Goal: Ask a question: Seek information or help from site administrators or community

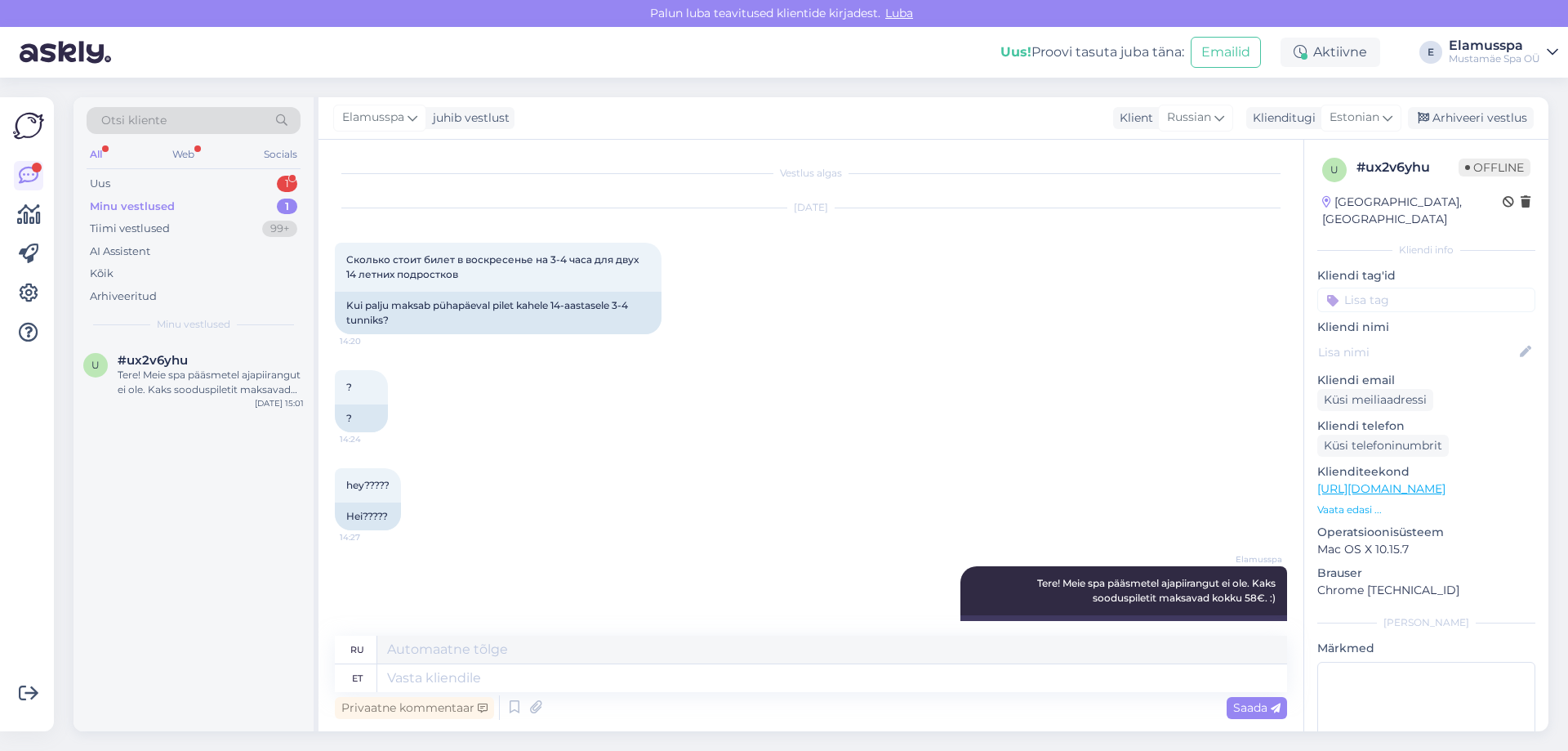
scroll to position [70, 0]
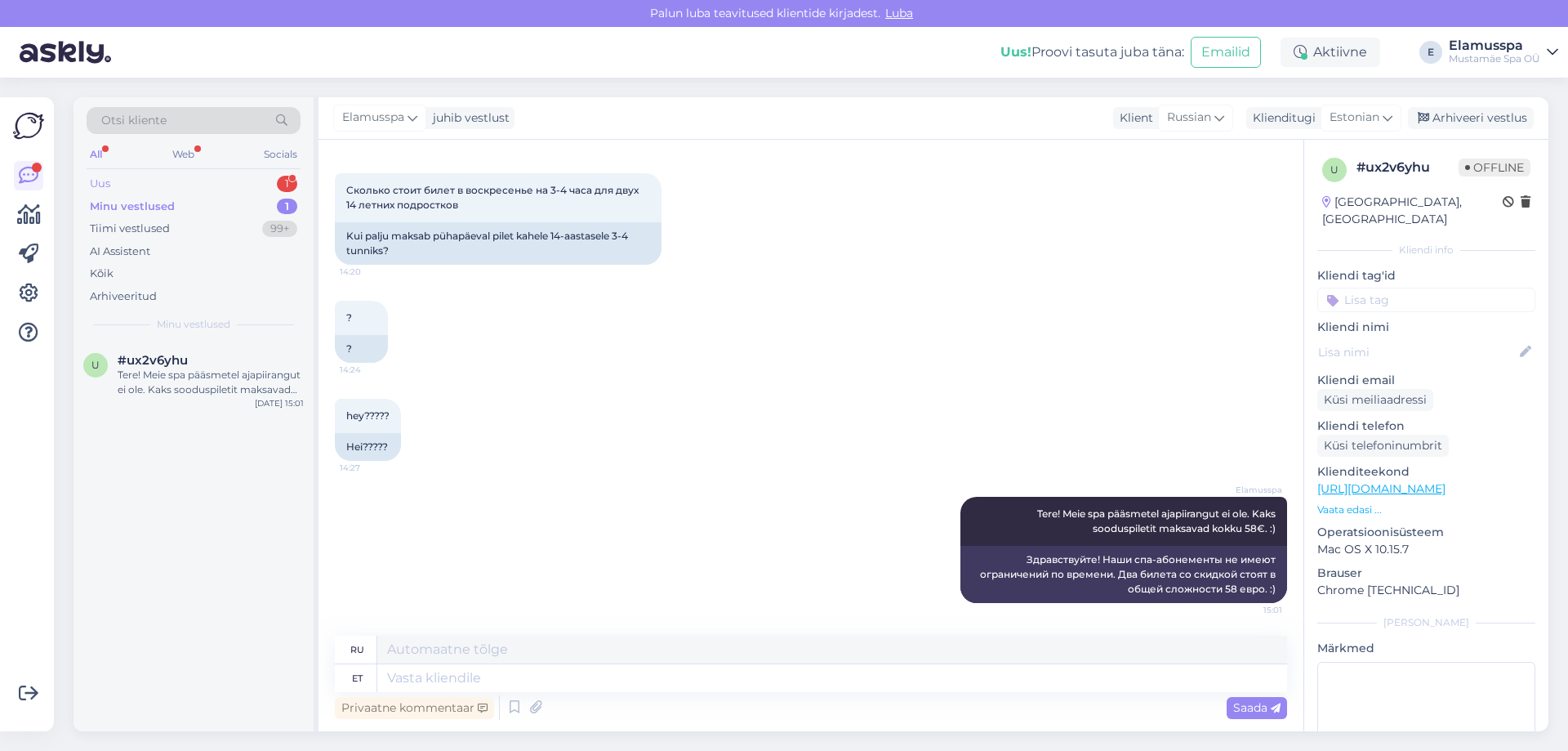
click at [227, 174] on div "Uus 1" at bounding box center [193, 183] width 214 height 23
click at [219, 356] on div "#2ksvyh6x 1" at bounding box center [210, 360] width 186 height 15
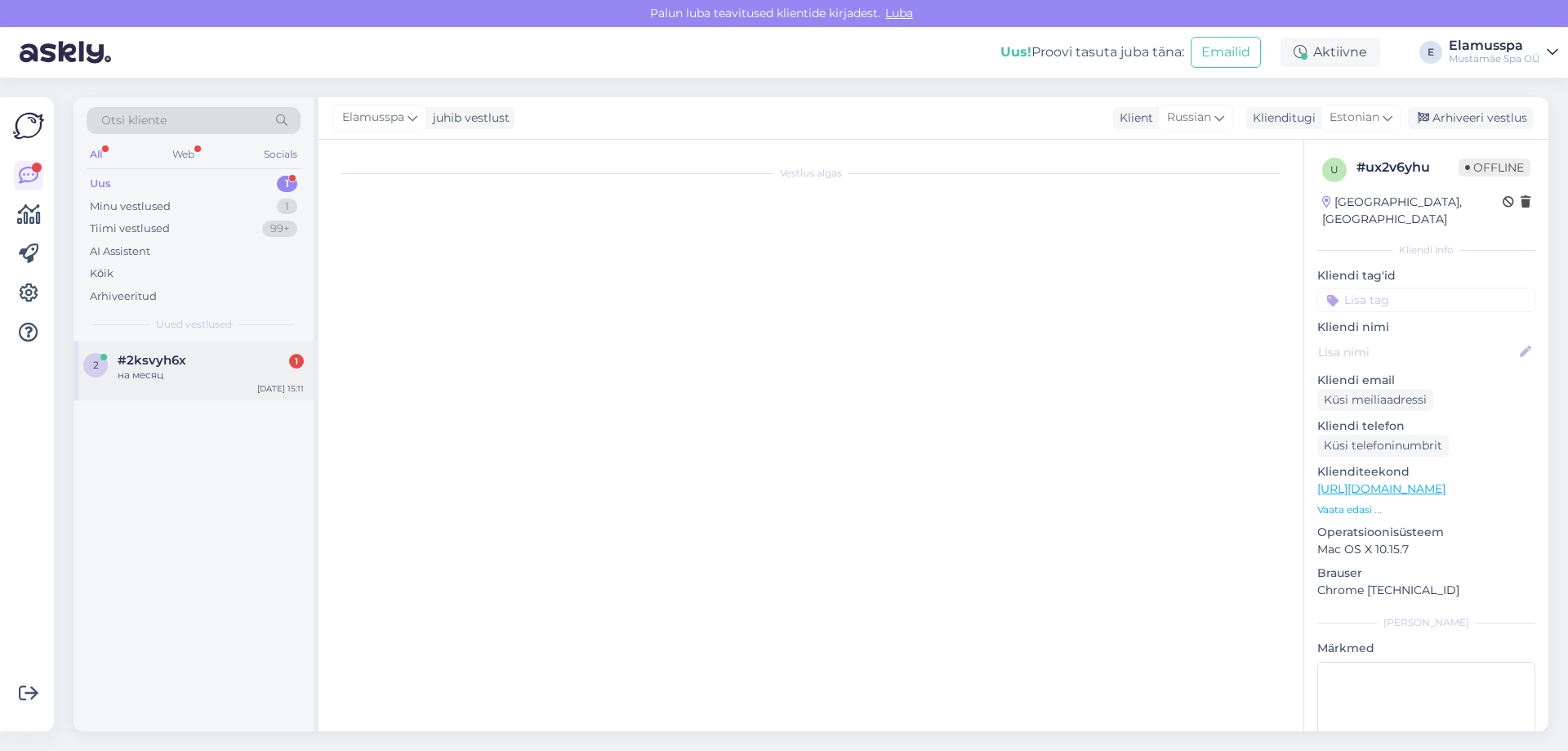
scroll to position [27, 0]
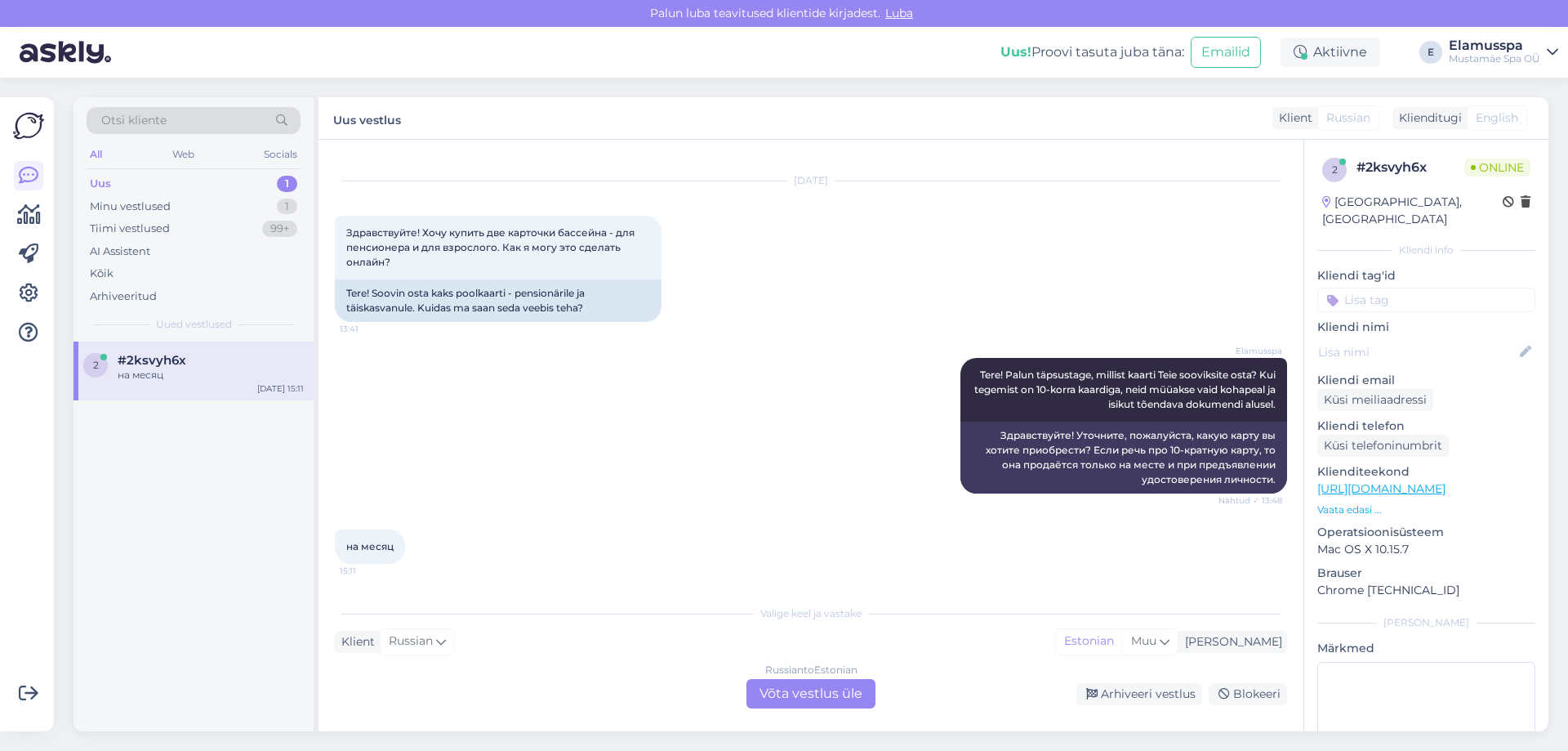
click at [789, 690] on div "Russian to Estonian Võta vestlus üle" at bounding box center [811, 694] width 129 height 29
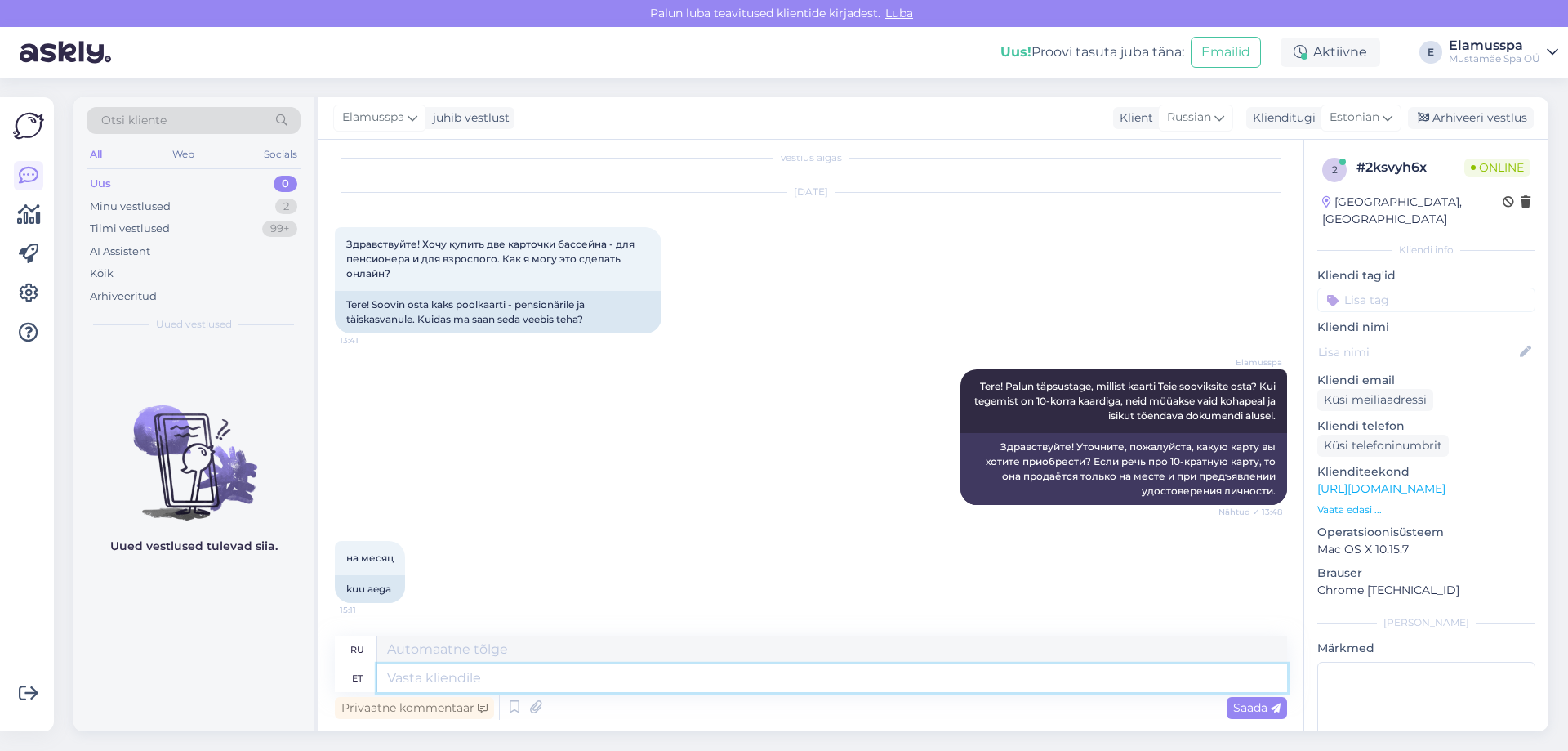
click at [558, 676] on textarea at bounding box center [832, 678] width 910 height 28
type textarea "Ku"
type textarea "Где"
type textarea "K"
type textarea "Soodus"
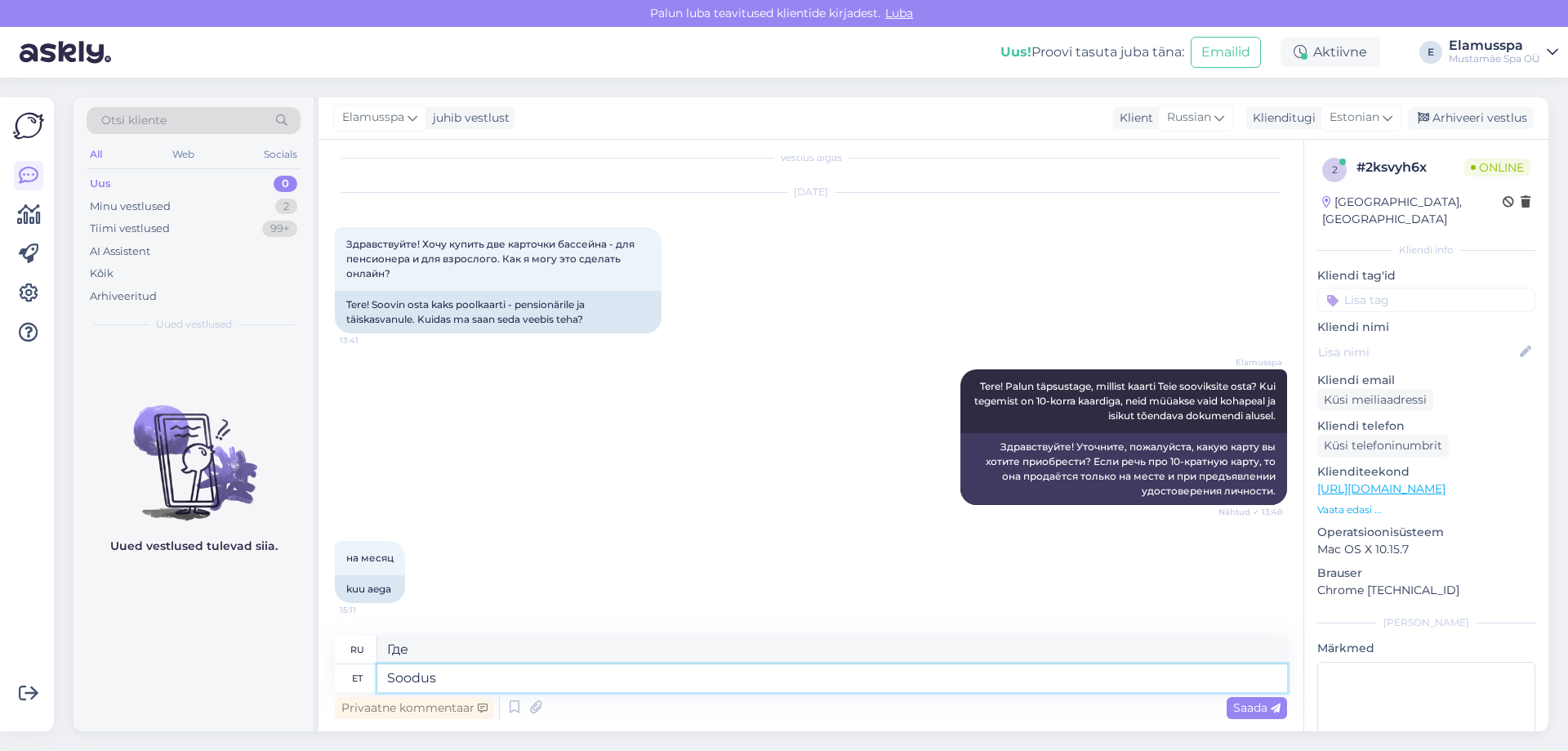
type textarea "Скидка"
type textarea "Soodus kuukaart m"
type textarea "Дисконтная ежемесячная карта"
type textarea "Soodus kuukaart maksab m"
type textarea "Скидки на ежемесячные проездные билеты"
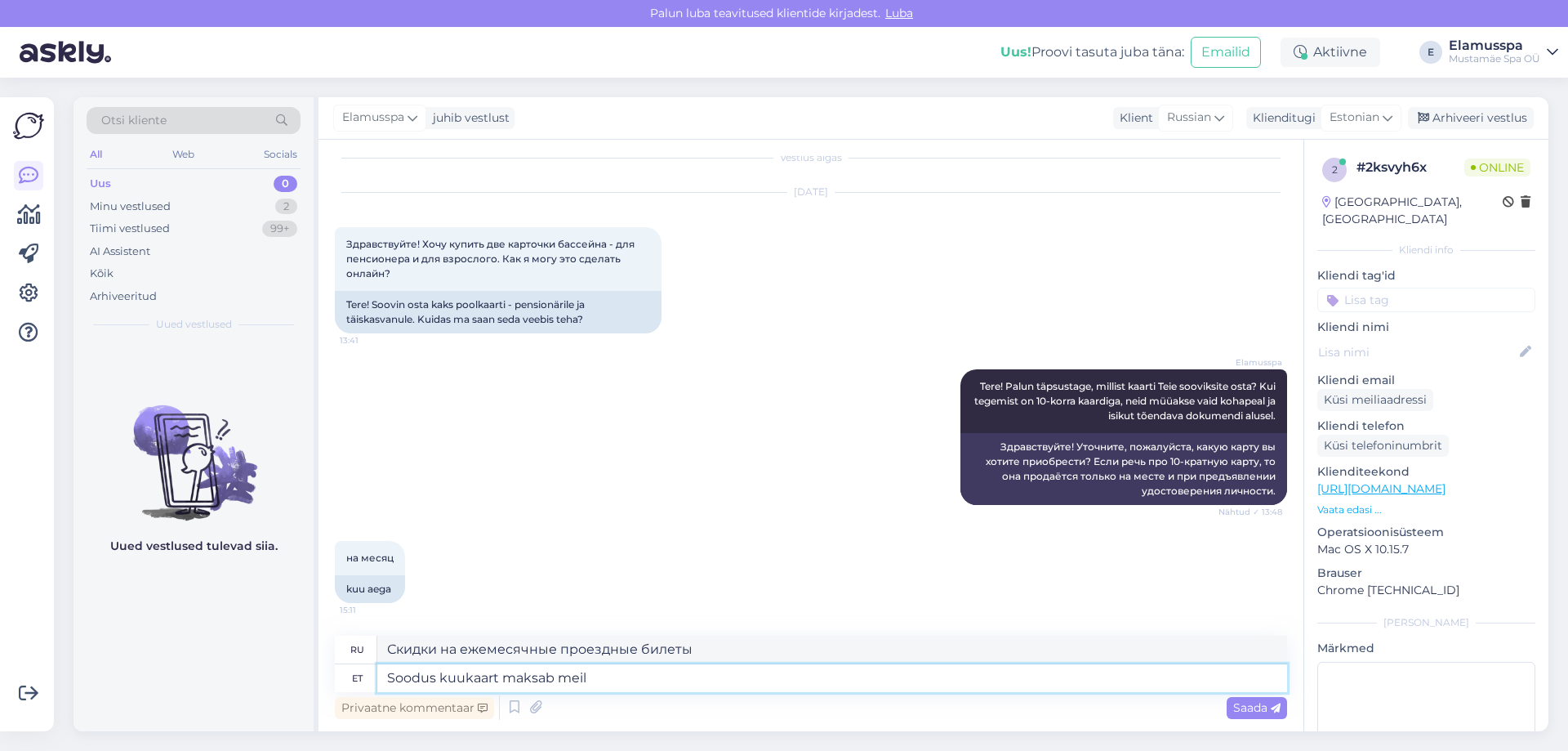
type textarea "Soodus kuukaart maksab meil"
type textarea "Ежемесячная карта со скидкой стоит нам"
type textarea "Soodus kuukaart maksab meil 72"
type textarea "Льготный месячный абонемент стоит [DEMOGRAPHIC_DATA] 72"
type textarea "Soodus kuukaart maksab meil 72€"
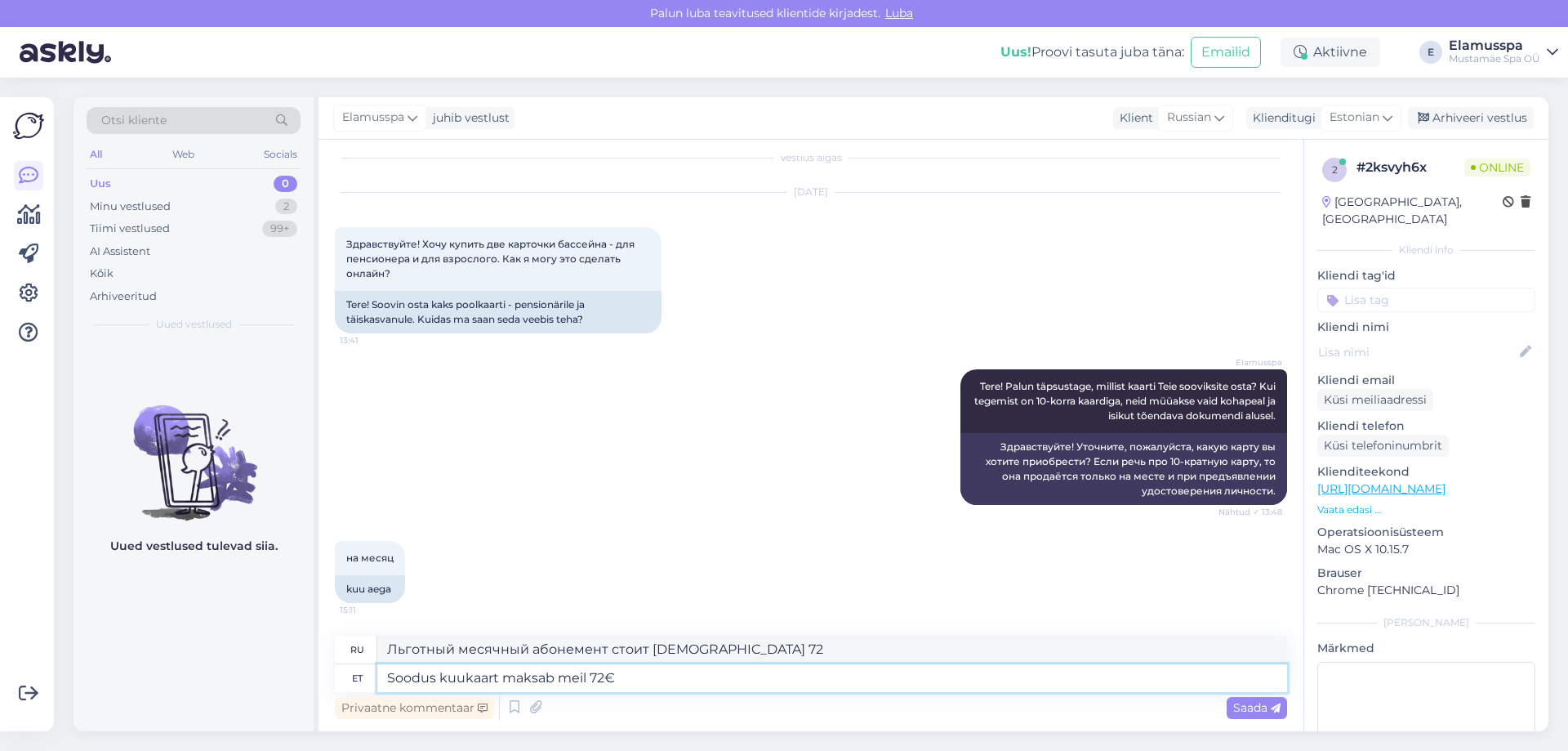
type textarea "Стоимость месячного проездного билета со скидкой составляет 72 евро."
click at [394, 676] on textarea "Soodus kuukaart maksab meil 72€," at bounding box center [832, 678] width 910 height 28
type textarea "oodus kuukaart maksab meil 72€,"
type textarea "Ожидаемая ежемесячная карта обойдется нам в 72 евро,"
type textarea "Hooodus kuukaart maksab meil 72€,"
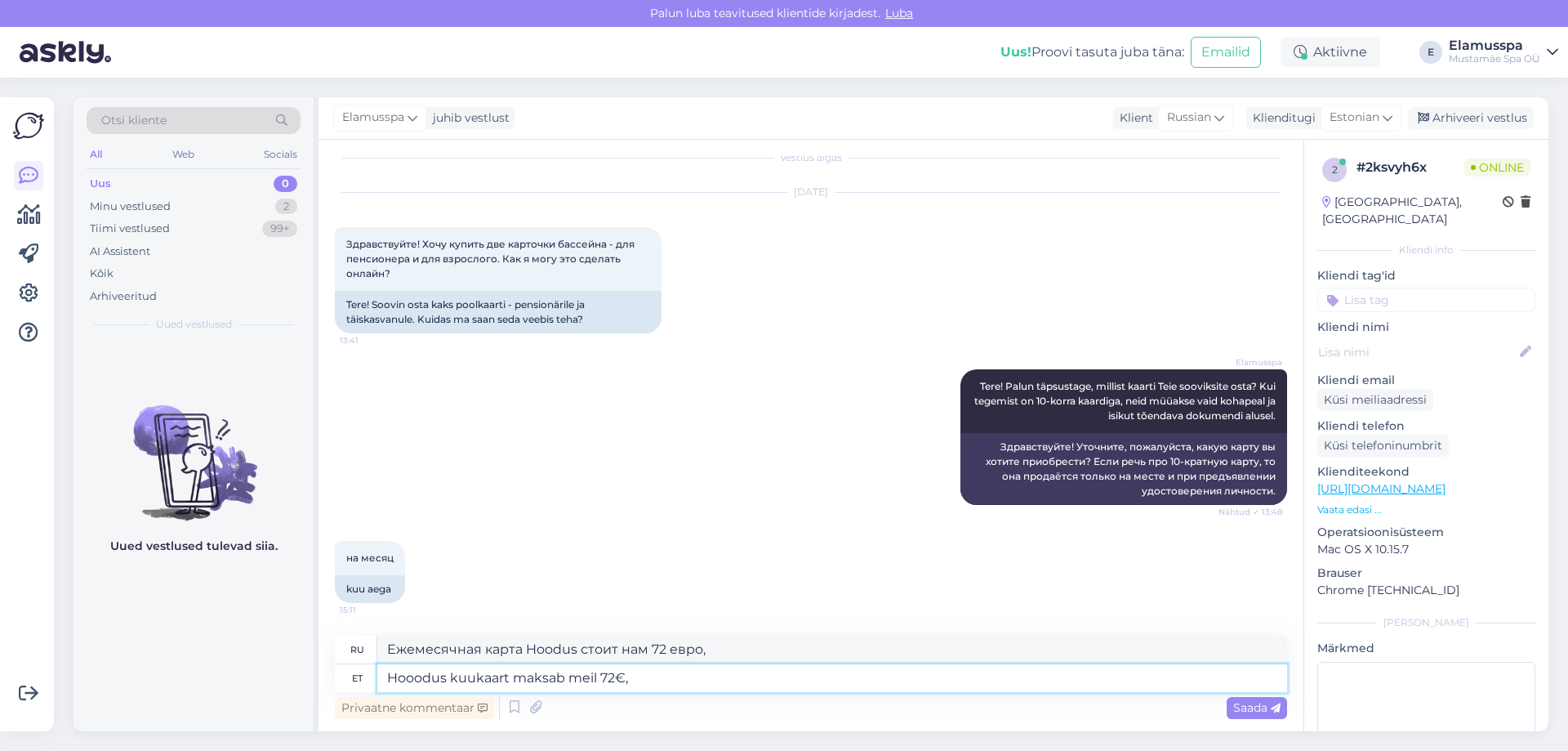
type textarea "Ежемесячная карта Hooodus стоит нам 72 евро,"
type textarea "Hommoodus kuukaart maksab meil 72€,"
type textarea "Ежемесячная карта стоит 72 евро."
type textarea "Hommikuoodus kuukaart maksab meil 72€,"
type textarea "Ежемесячная карта Hommikodus стоит 72 евро."
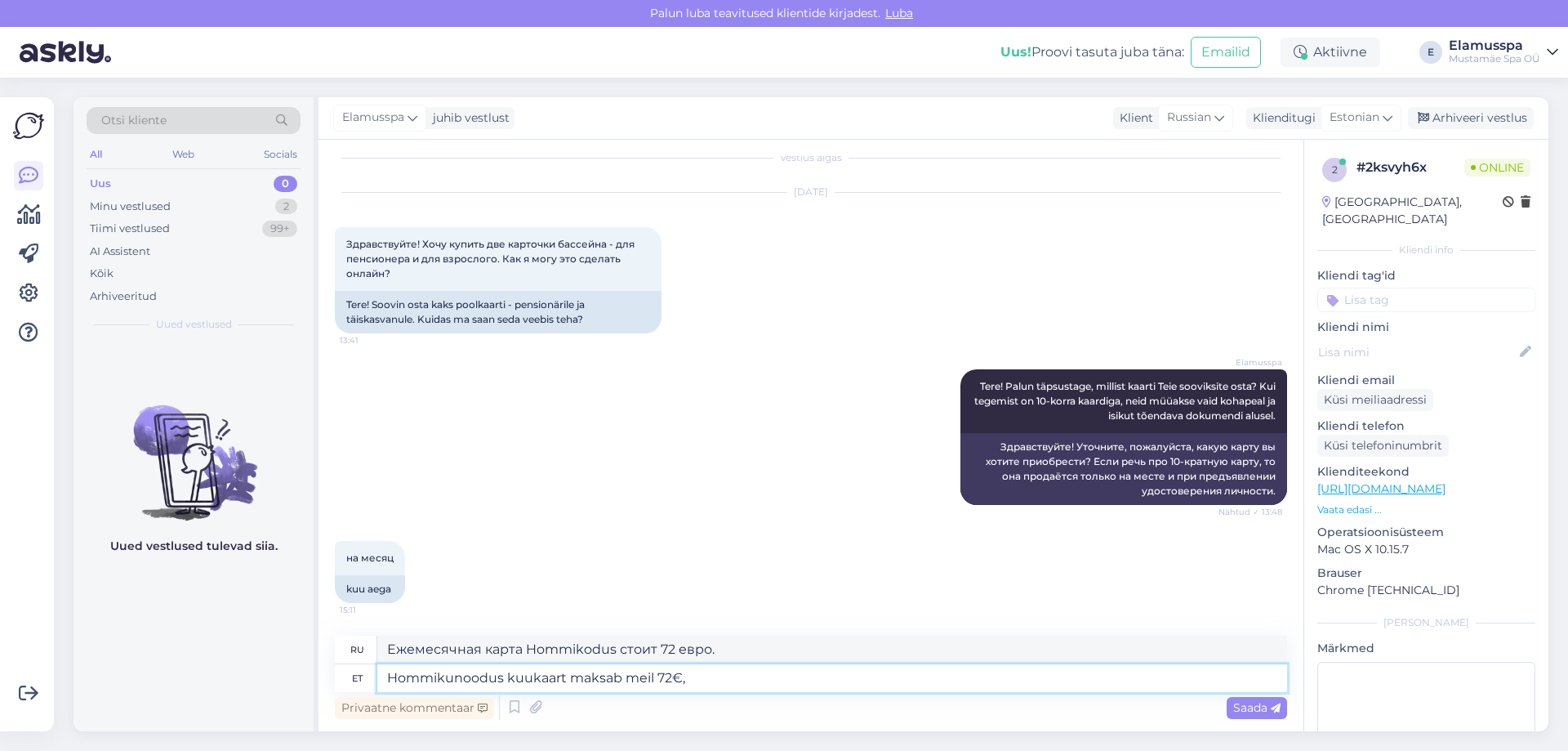
type textarea "Hommikuneoodus kuukaart maksab meil 72€,"
type textarea "Ежемесячная утренняя дисконтная карта стоит нам 72 евро,"
type textarea "Hommikune oodus kuukaart maksab meil 72€,"
type textarea "Месячный билет на утреннее ожидание стоит у нас 72 евро,"
type textarea "Hommikune ehoodus kuukaart maksab meil 72€,"
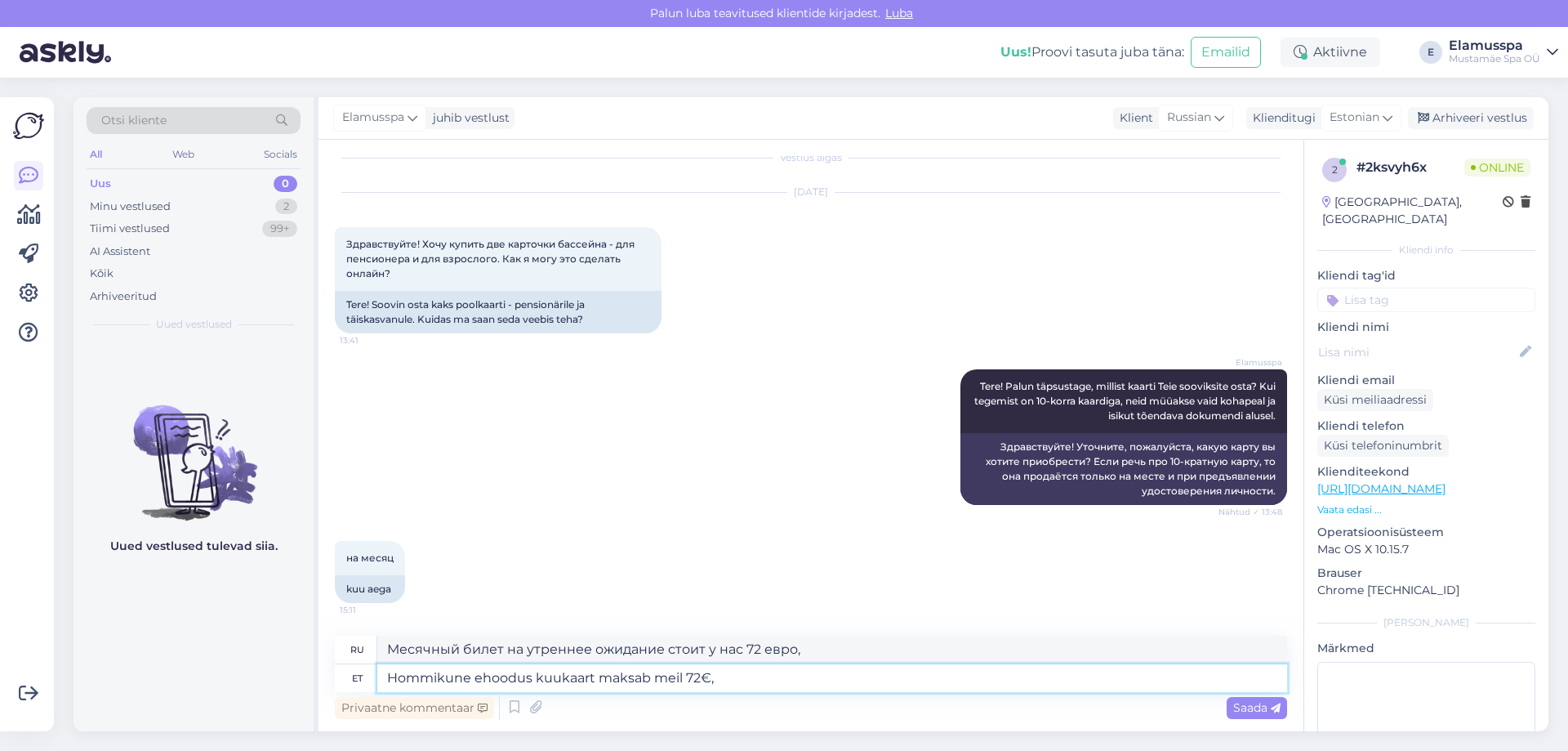
type textarea "Ежемесячная утренняя дисконтная карта стоит нам 72 евро,"
type textarea "Hommikune ehkoodus kuukaart maksab meil 72€,"
type textarea "Ежемесячная утренняя медицинская карта стоит нам 72 евро,"
type textarea "Hommikune ehk oodus kuukaart maksab meil 72€,"
type textarea "Месячный абонемент на утренние обеды стоит [DEMOGRAPHIC_DATA] 72 евро,"
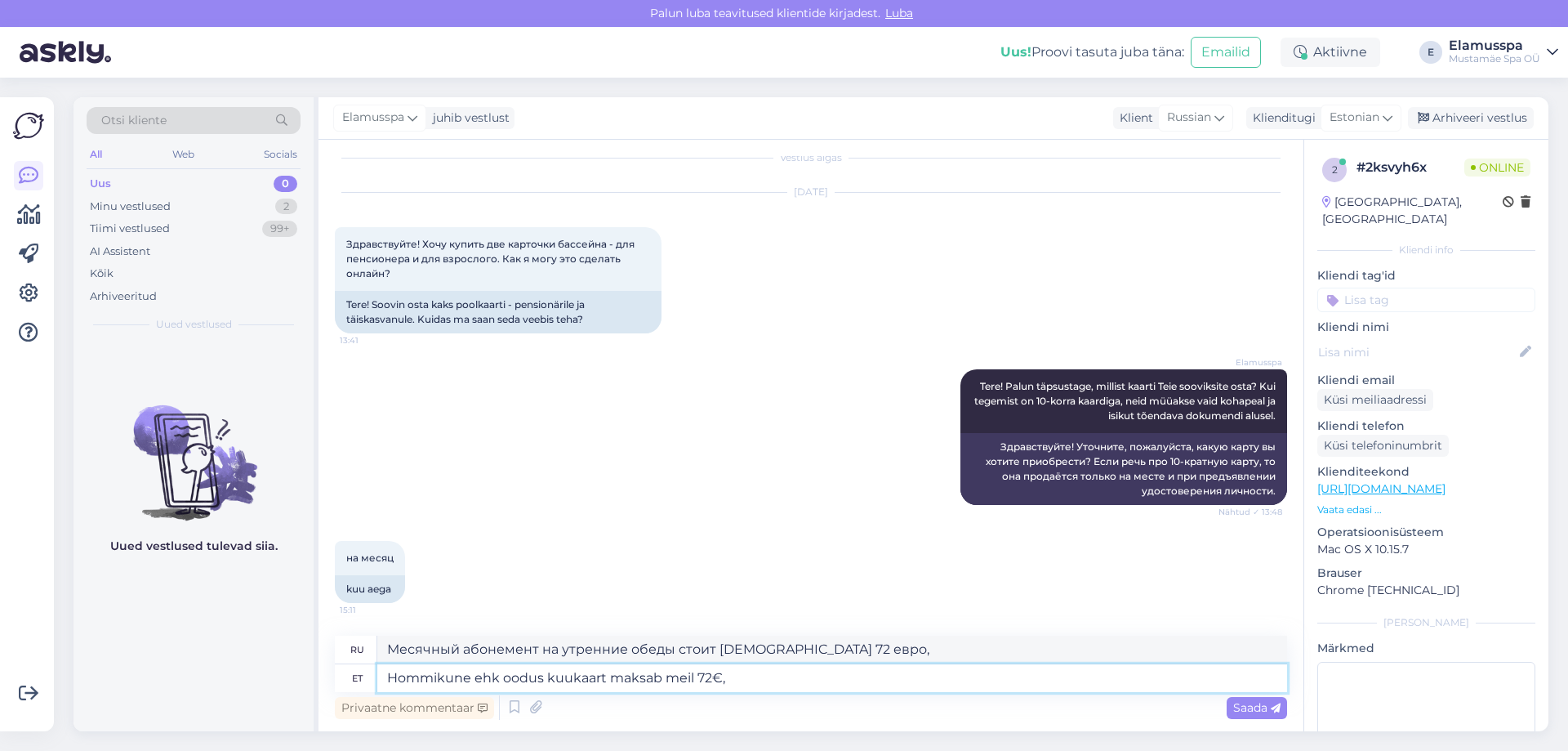
type textarea "Hommikune ehk Eoodus kuukaart maksab meil 72€,"
type textarea "Утренняя или ежемесячная карта Eoodus стоит нам 72 евро,"
type textarea "Hommikune ehk E-oodus kuukaart maksab meil 72€,"
type textarea "Утренняя или месячная карта E-[PERSON_NAME] стоит нам 72 евро,"
type textarea "Hommikune ehk E-Roodus kuukaart maksab meil 72€,"
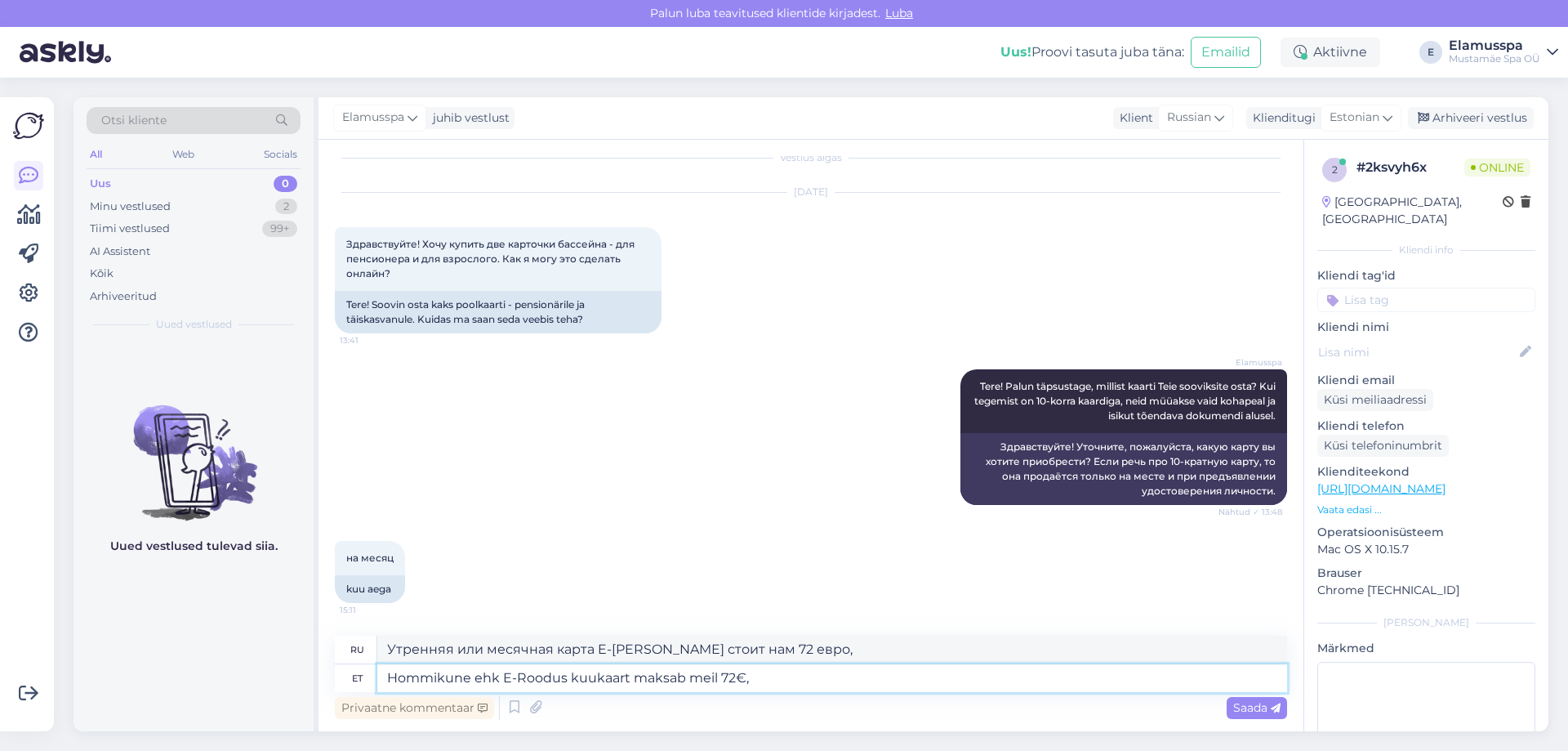
type textarea "Утренняя или ежемесячная карта E-Roodus стоит нам 72 евро,"
type textarea "Hommikune ehk Eoodus kuukaart maksab meil 72€,"
type textarea "Утренняя или месячная карта E-[PERSON_NAME] стоит нам 72 евро,"
type textarea "Hommikune ehk oodus kuukaart maksab meil 72€,"
type textarea "Билет на утренний или ранний рейс стоит у нас 72 евро,"
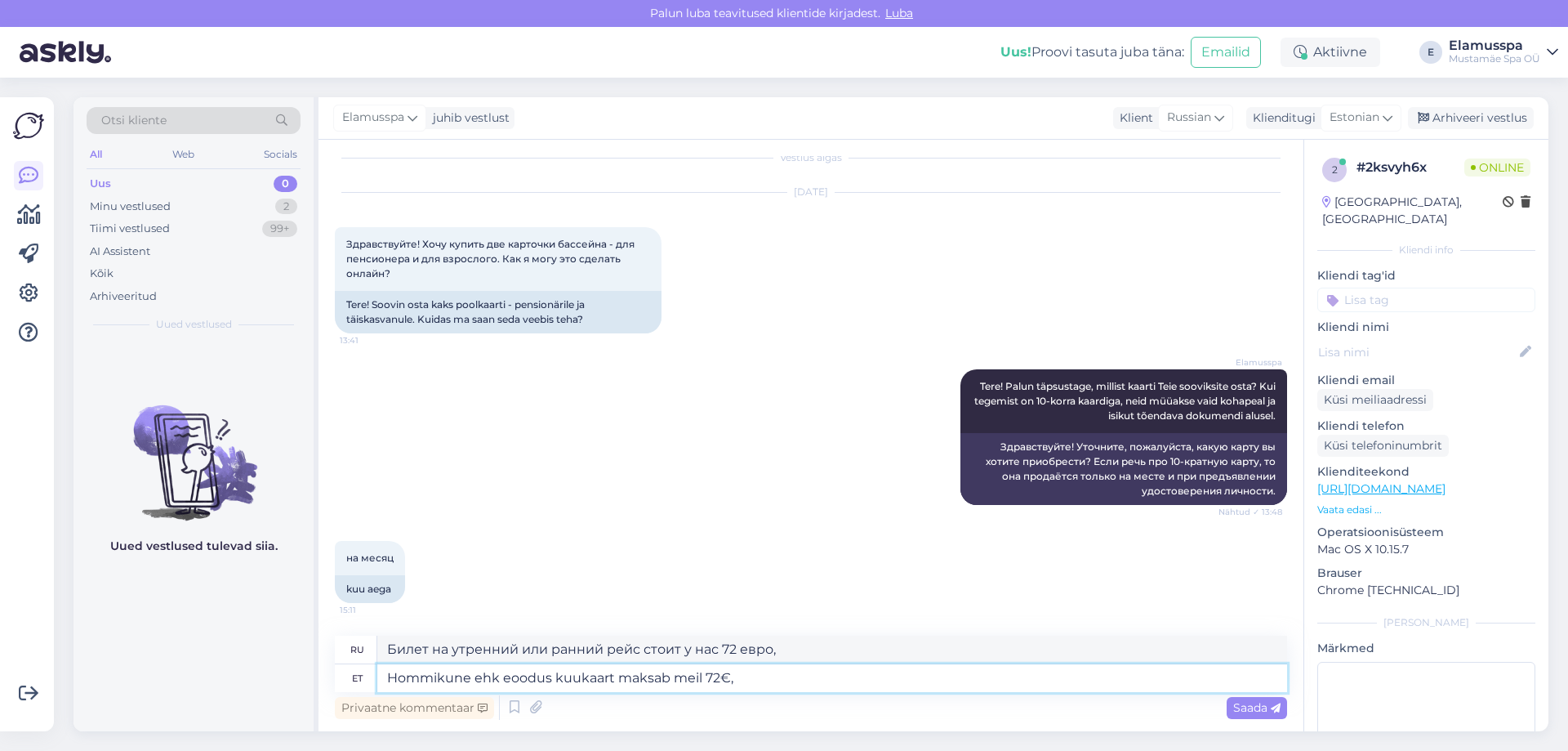
type textarea "Hommikune ehk esoodus kuukaart maksab meil 72€,"
type textarea "Утренняя или месячная карта со скидкой стоит нам 72 евро,"
type textarea "Hommikune ehk esmaoodus kuukaart maksab meil 72€,"
type textarea "Утренняя или месячная карта со скидкой стоит нам 72 евро,"
type textarea "Hommikune ehk esmaspoodus kuukaart maksab meil 72€,"
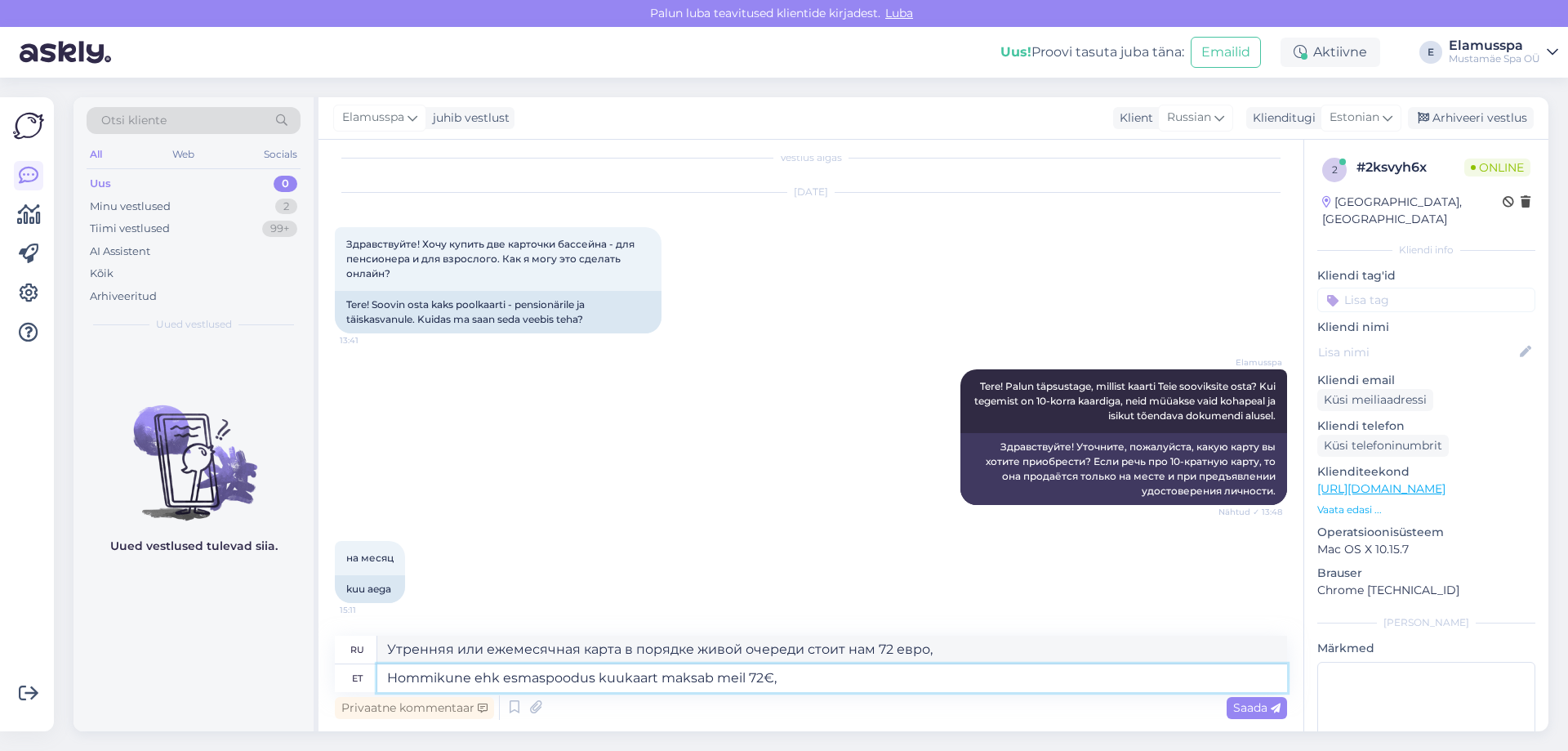
type textarea "Утренняя или месячная дисконтная карта стоит нам 72 евро,"
type textarea "Hommikune ehk esmaspäeoodus kuukaart maksab meil 72€,"
type textarea "Месячная карта для утренних или первых покупок стоит у нас 72 евро,"
type textarea "Hommikune ehk esmaspäevoodus kuukaart maksab meil 72€,"
type textarea "Утренний или понедельничный месячный проездной стоит нам 72 евро,"
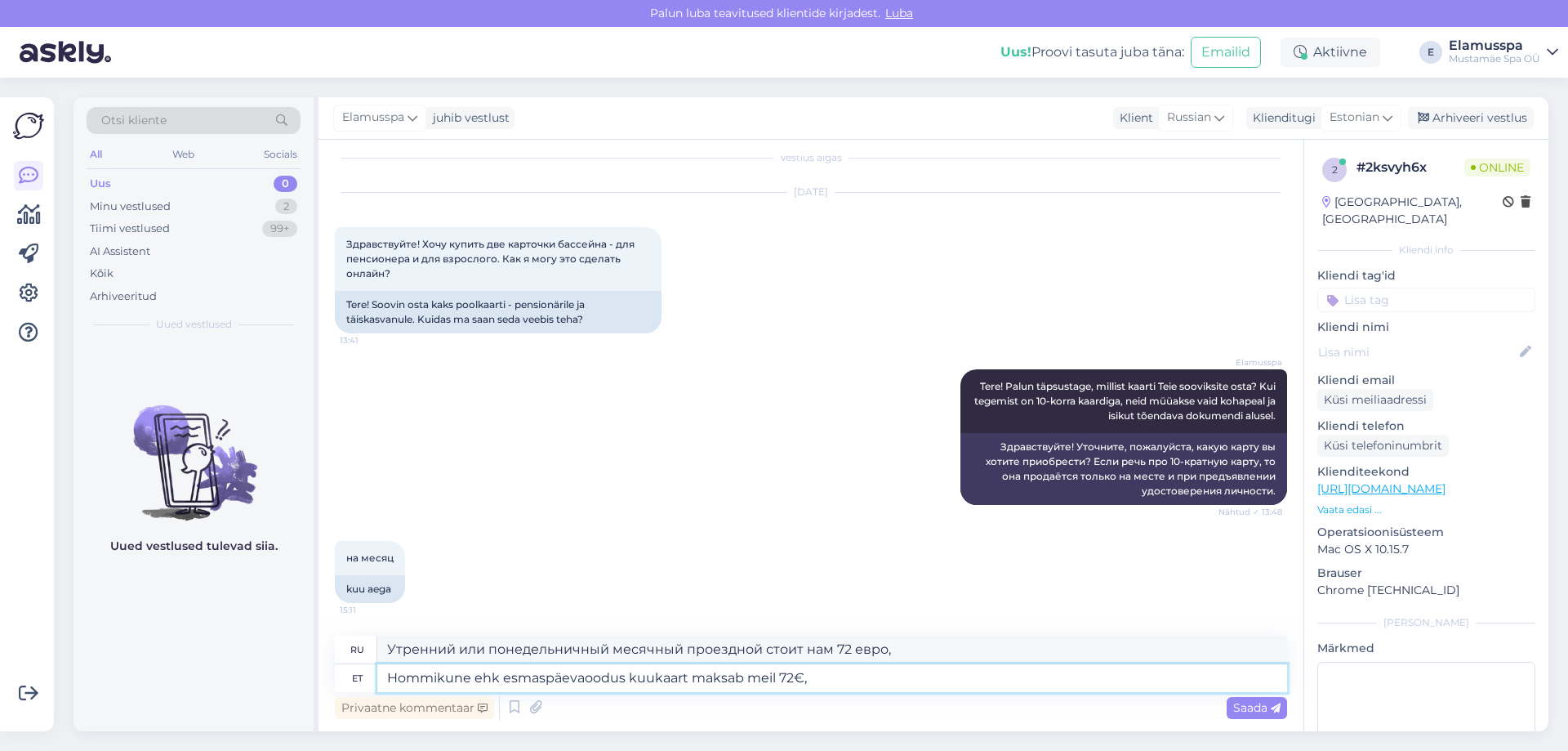
type textarea "Hommikune ehk esmaspäevasoodus kuukaart maksab meil 72€,"
type textarea "Утренняя или понедельничная дисконтная карта стоит нам 72 евро,"
type textarea "Hommikune ehk esmaspäevastoodus kuukaart maksab meil 72€,"
type textarea "Утренняя или понедельничная месячная карта стоит нам 72 евро,"
type textarea "Hommikune ehk esmaspäevast- oodus kuukaart maksab meil 72€,"
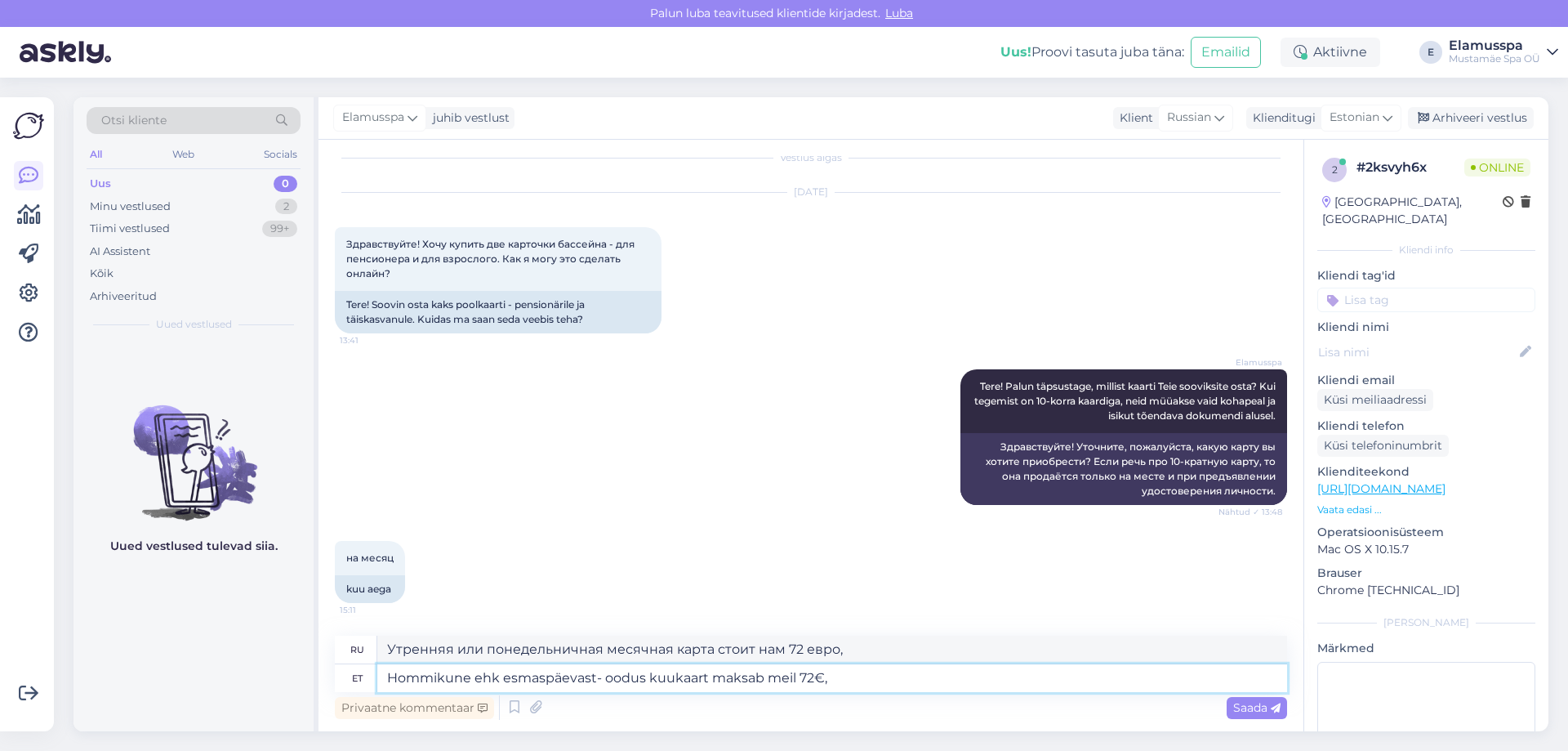
type textarea "Месячная карта со скидкой по утрам или понедельникам стоит нам 72 евро,"
type textarea "Hommikune ehk esmaspäevast- reoodus kuukaart maksab meil 72€,"
type textarea "Ежемесячная карта на утро или понедельник стоит нам 72 евро,"
type textarea "Hommikune ehk esmaspäevast- reedoodus kuukaart maksab meil 72€,"
type textarea "Месячный билет на утренний или понедельничный маршрут стоит у нас 72 евро,"
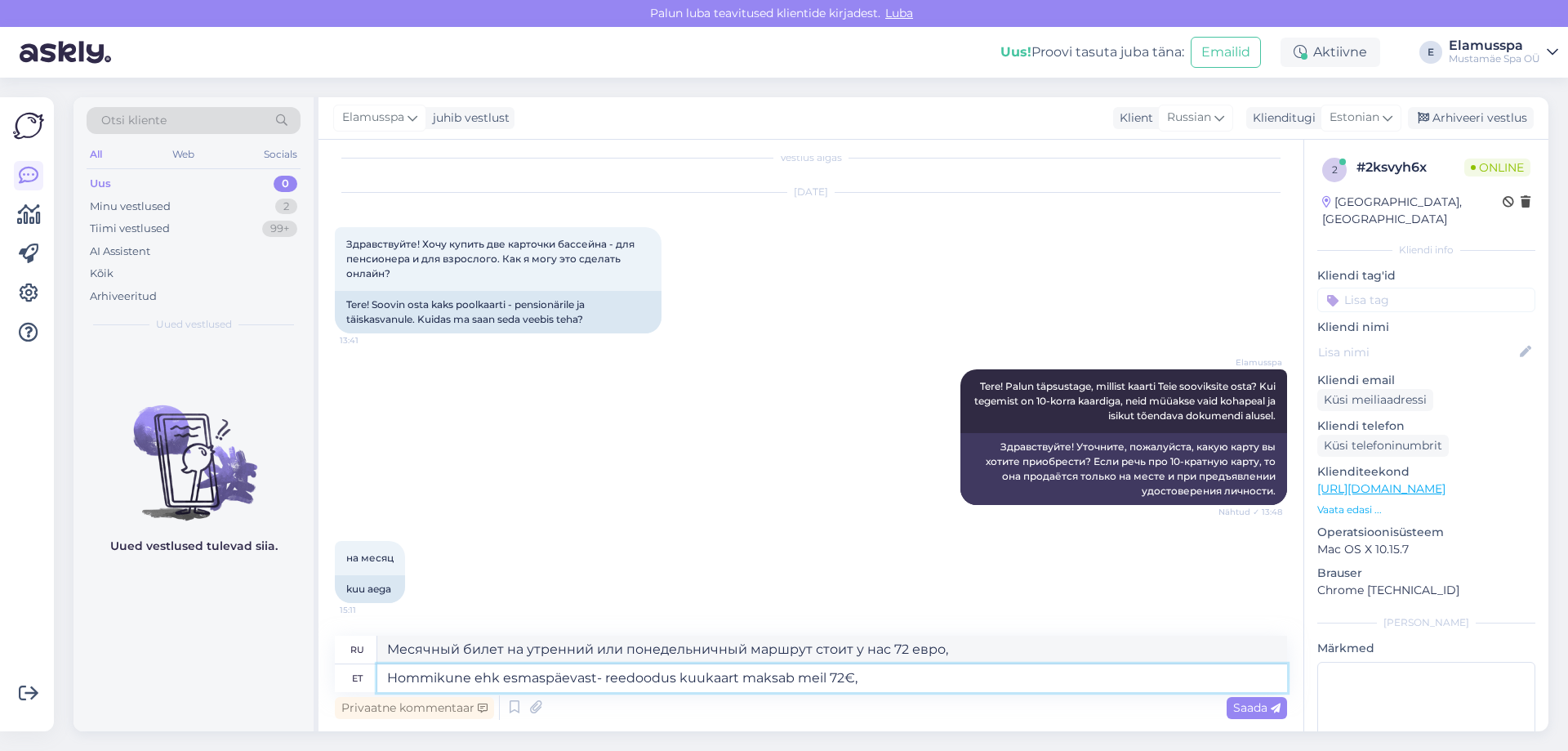
type textarea "Hommikune ehk esmaspäevast- reedeoodus kuukaart maksab meil 72€,"
type textarea "Месячный проездной только на утро или понедельник обойдется нам в 72 евро,"
type textarea "Hommikune ehk esmaspäevast- reedenoodus kuukaart maksab meil 72€,"
type textarea "Месячный билет на утро или с понедельника по пятницу стоит у нас 72 евро,"
type textarea "Hommikune ehk esmaspäevast- reedenioodus kuukaart maksab meil 72€,"
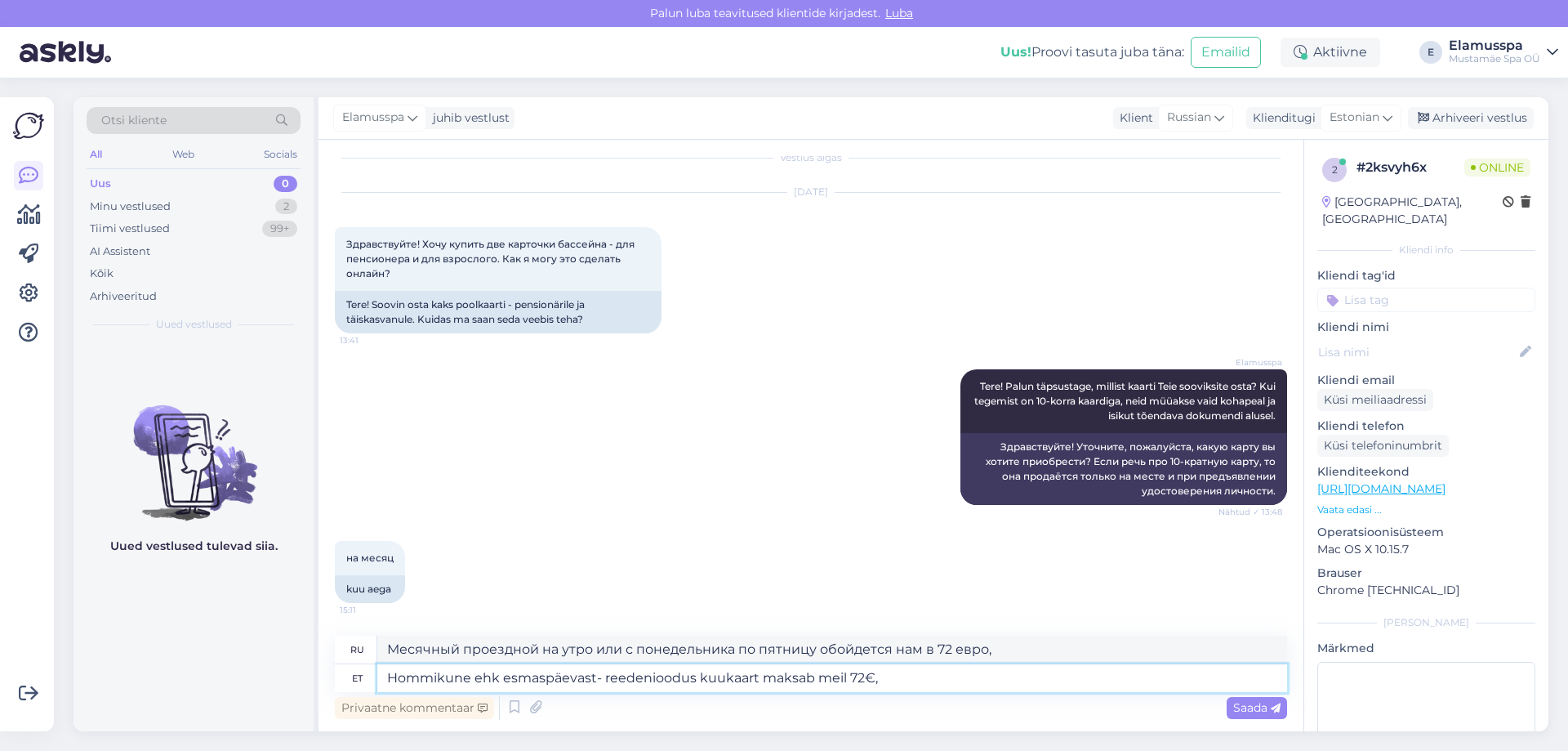
type textarea "Месячный билет на утро или с понедельника по пятницу стоит у нас 72 евро,"
type textarea "Hommikune ehk esmaspäevast- reedeni oodus kuukaart maksab meil 72€,"
type textarea "Месячный билет на утро или с понедельника по пятницу стоит у нас 72 евро,"
type textarea "Hommikune ehk esmaspäevast- reedeni sisoodus kuukaart maksab meil 72€,"
type textarea "Утренний или месячный проездной с понедельника по пятницу со скидкой стоит 72 е…"
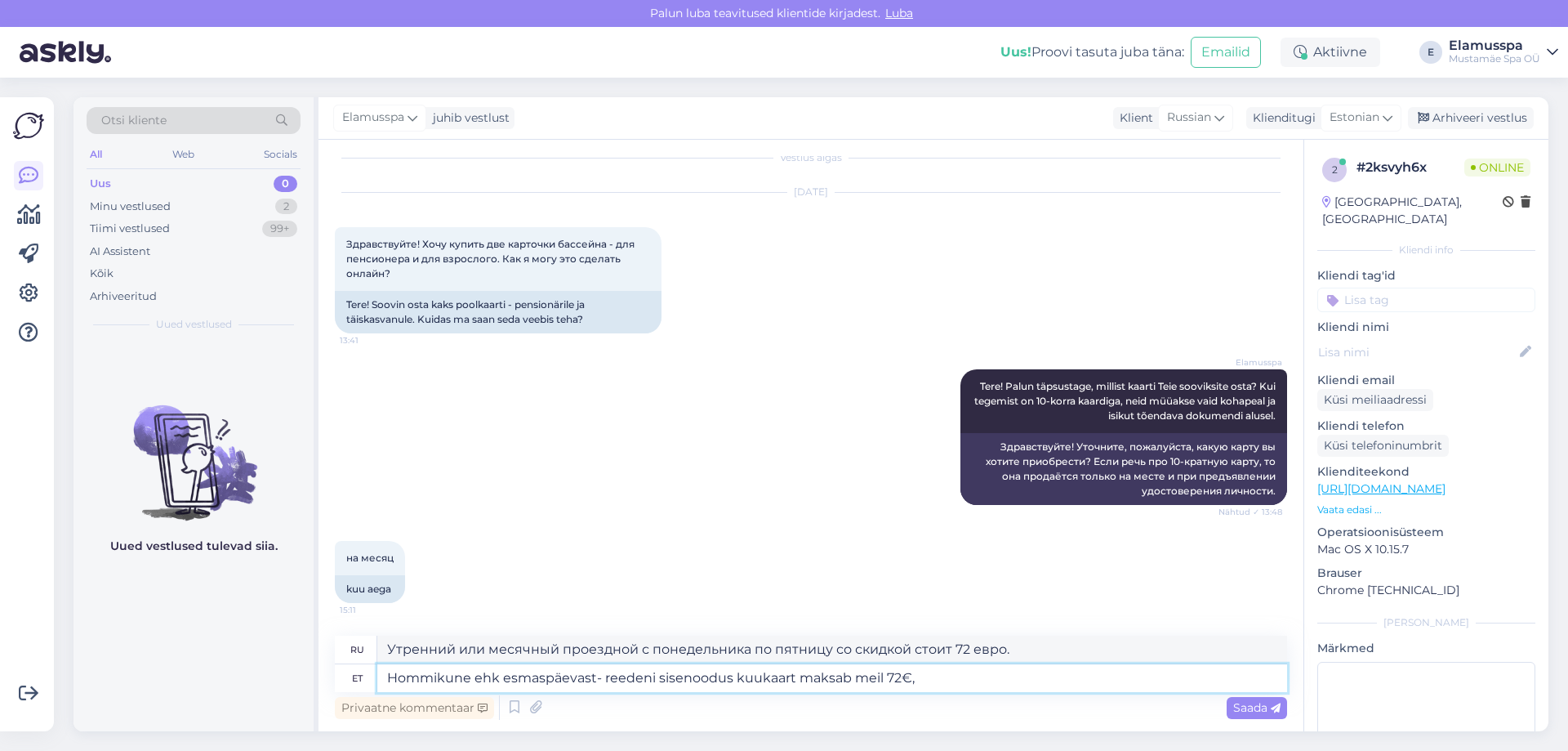
type textarea "Hommikune ehk esmaspäevast- reedeni siseneoodus kuukaart maksab meil 72€,"
type textarea "Месячный билет на посещение помещения утром или с понедельника по пятницу стоит…"
type textarea "Hommikune ehk esmaspäevast- reedeni sisenemoodus kuukaart maksab meil 72€,"
type textarea "Месячный билет на утренний или с понедельника по пятницу внутренний маршрут сто…"
type textarea "Hommikune ehk esmaspäevast- reedeni sisenemioodus kuukaart maksab meil 72€,"
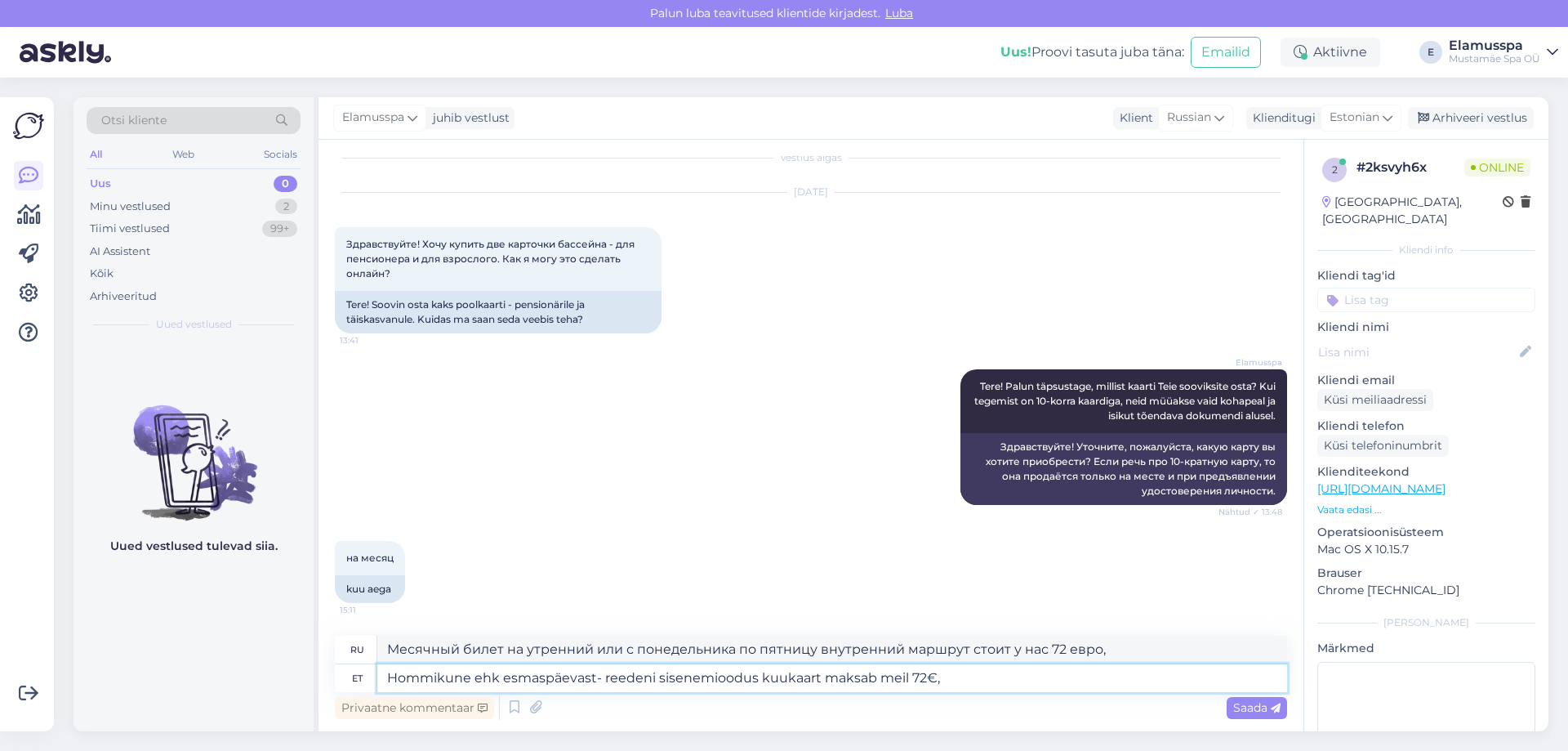
type textarea "Месячный абонемент со скидкой на вход утром или с понедельника по пятницу стоит…"
type textarea "Hommikune ehk esmaspäevast- reedeni sisenemisoodus kuukaart maksab meil 72€,"
type textarea "Месячный проездной на утро или с понедельника по пятницу стоит 72 евро."
type textarea "Hommikune ehk esmaspäevast- reedeni sisenemiseoodus kuukaart maksab meil 72€,"
type textarea "Месячный абонемент с утренним посещением (т.е. с понедельника по пятницу) стоит…"
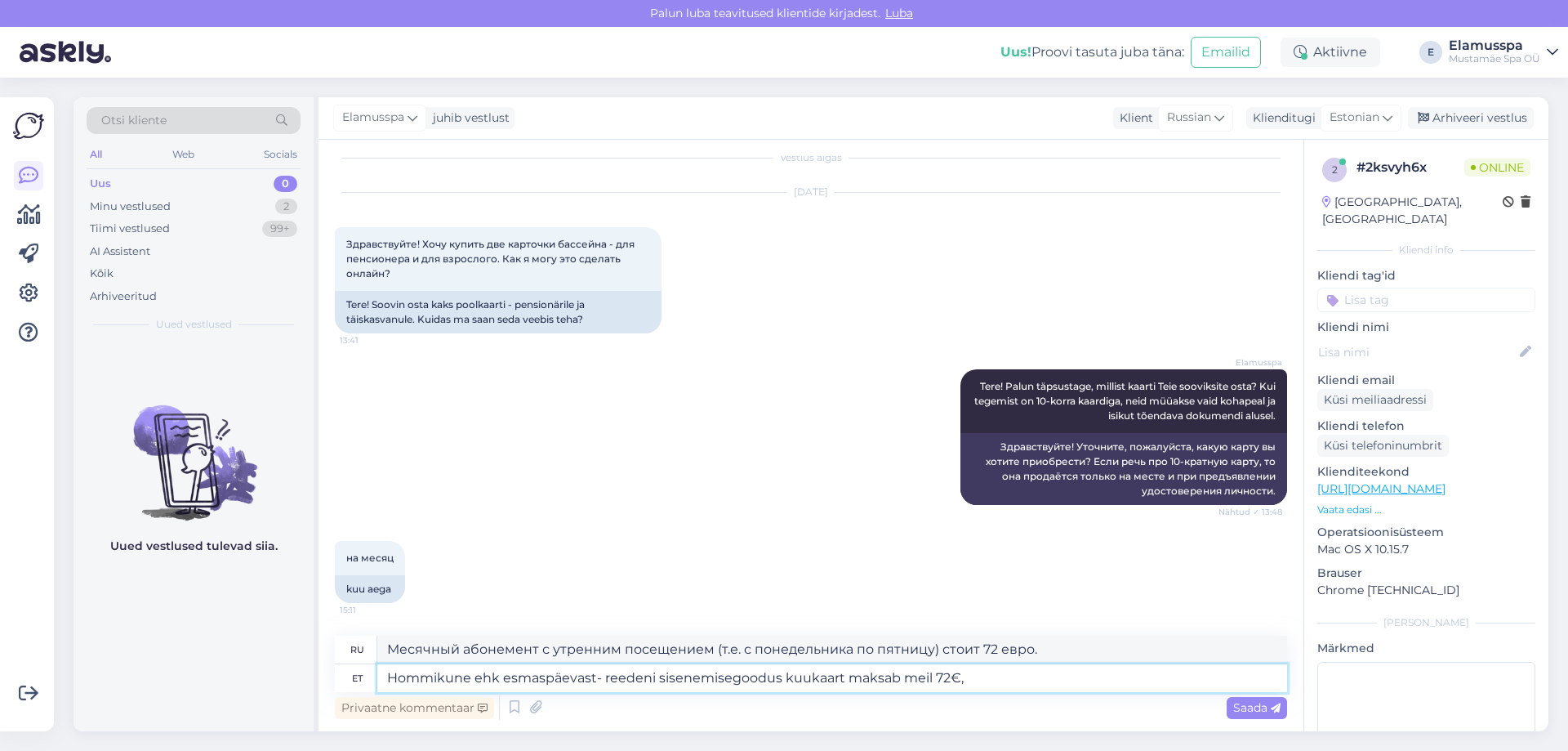
type textarea "Hommikune ehk esmaspäevast- reedeni sisenemisegaoodus kuukaart maksab meil 72€,"
type textarea "Месячный абонемент с входом утром или с понедельника по пятницу стоит 72 евро."
type textarea "Hommikune ehk esmaspäevast- reedeni sisenemisega oodus kuukaart maksab meil 72€,"
type textarea "Месячный билет с утренним входом, т.е. входом с понедельника по пятницу, стоит …"
type textarea "Hommikune ehk esmaspäevast- reedeni 8sisenemisega oodus kuukaart maksab meil 72…"
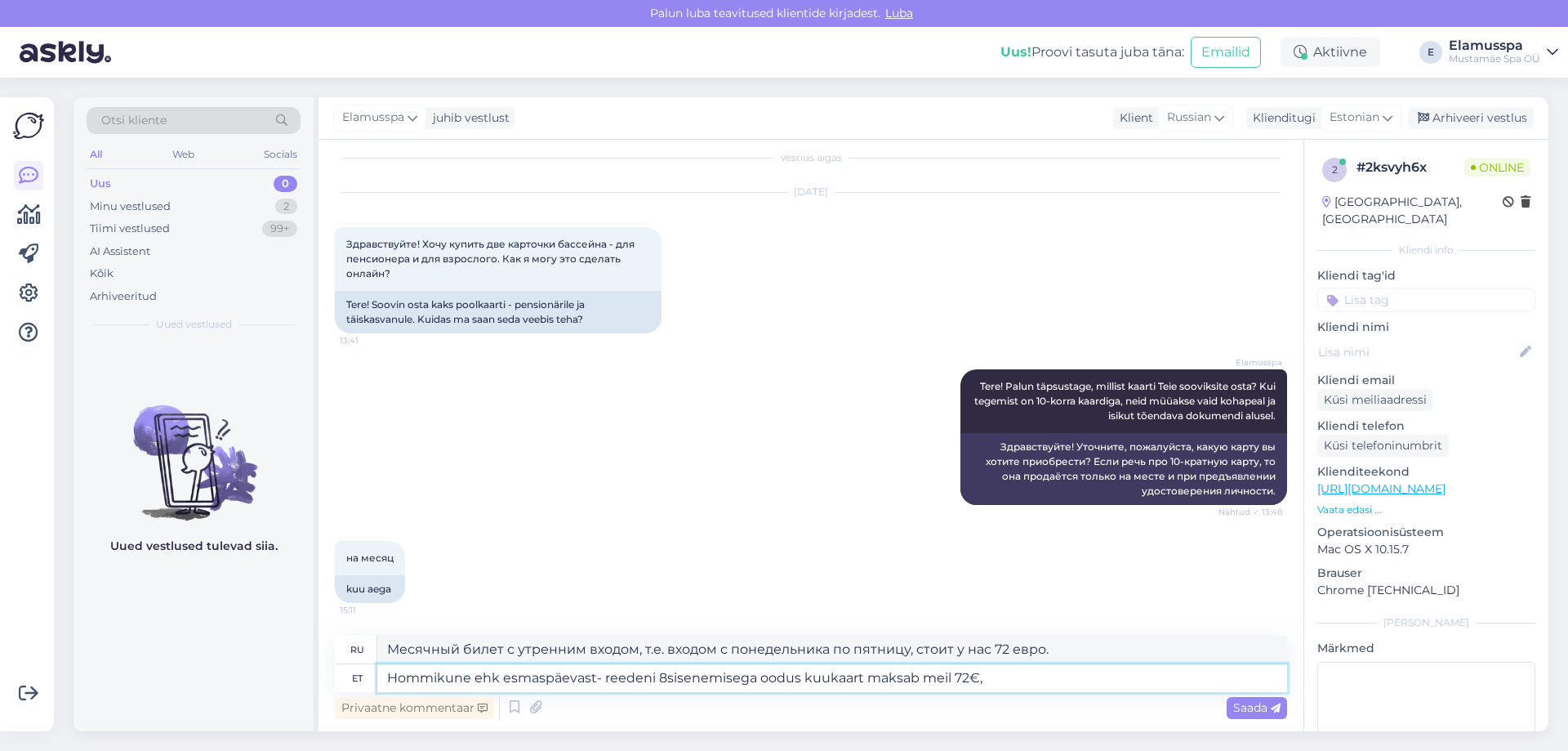
type textarea "Месячный абонемент на 8 утренних посещений с понедельника по пятницу стоит 72 е…"
type textarea "Hommikune ehk esmaspäevast- reedeni 8:sisenemisega oodus kuukaart maksab meil 7…"
type textarea "Месячный билет на вход утром или с понедельника по пятницу с 8:00 стоит 72 евро."
type textarea "Hommikune ehk esmaspäevast- reedeni sisenemisega oodus kuukaart maksab meil 72€,"
type textarea "Месячный билет с утренним входом, т.е. входом с понедельника по пятницу, стоит …"
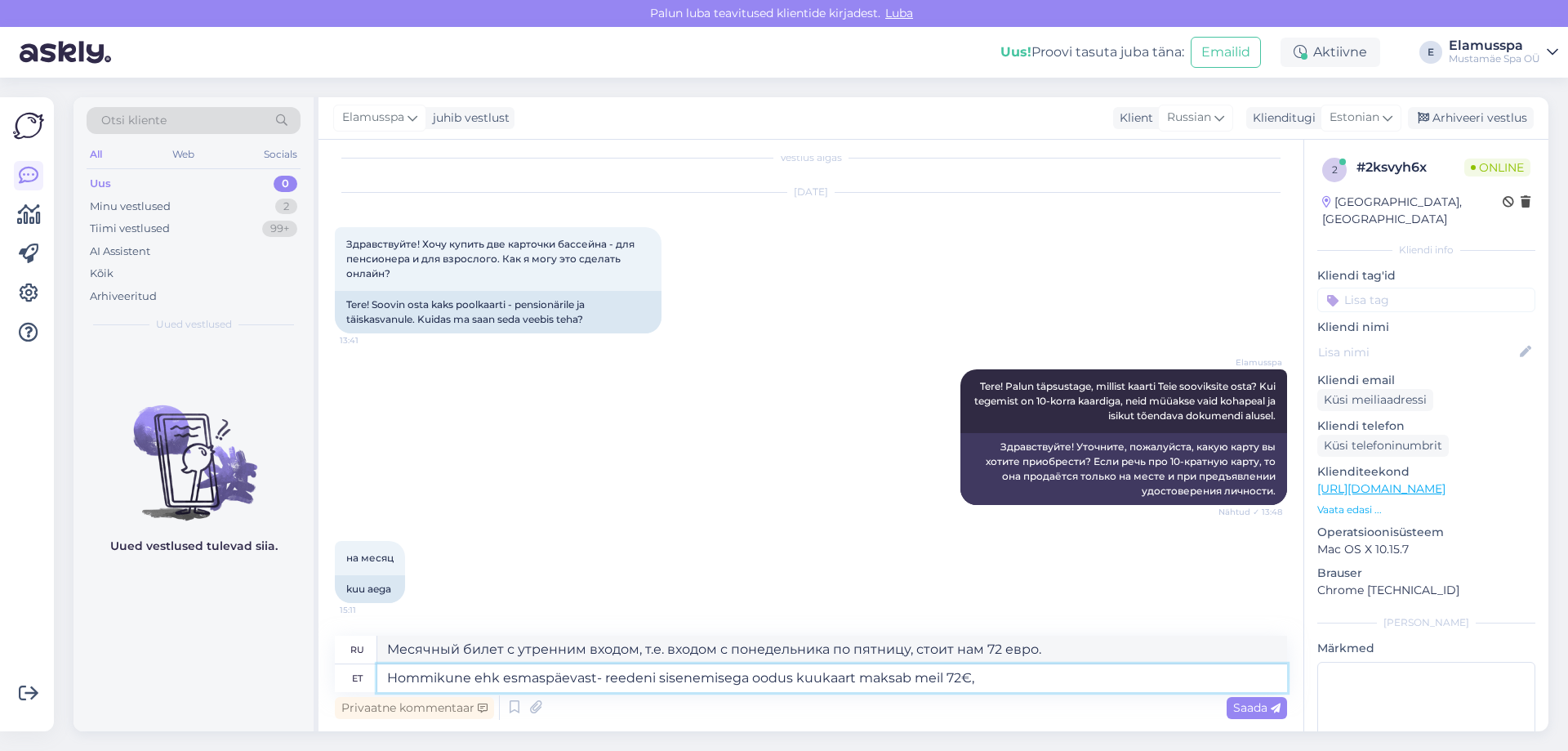
type textarea "Hommikune ehk esmaspäevast- reedeni 7sisenemisega oodus kuukaart maksab meil 72…"
type textarea "Месячный абонемент на 7 посещений в первой половине дня с понедельника по пятни…"
type textarea "Hommikune ehk esmaspäevast- reedeni 7:sisenemisega oodus kuukaart maksab meil 7…"
type textarea "Месячный билет на вход утром или с понедельника по пятницу с 7 утра стоит 72 ев…"
type textarea "Hommikune ehk esmaspäevast- reedeni 7:30sisenemisega oodus kuukaart maksab meil…"
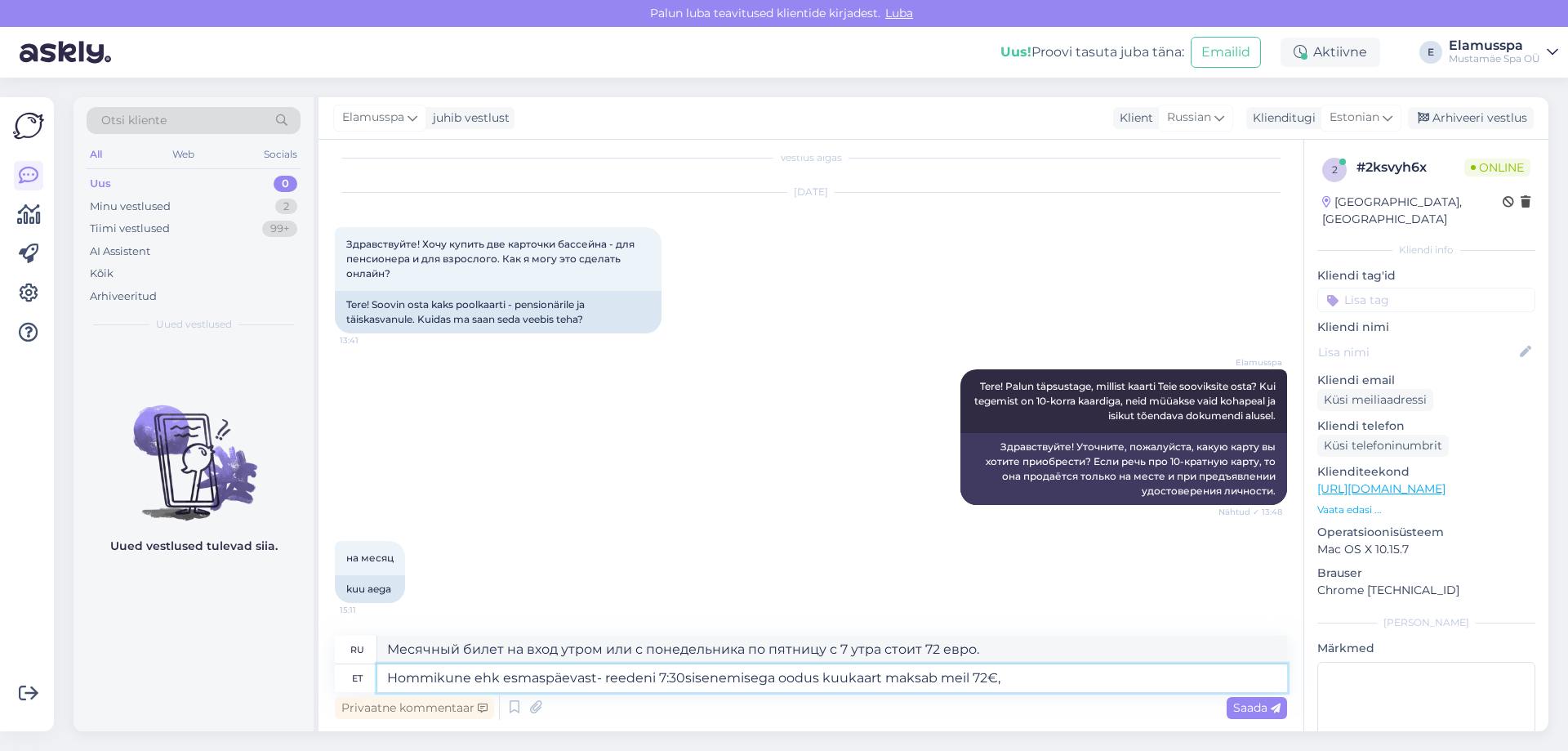
type textarea "Месячный билет с утренним входом (т. е. с понедельника по пятницу с 7:30 утра) …"
type textarea "Hommikune ehk esmaspäevast- reedeni 7:30-sisenemisega oodus kuukaart maksab mei…"
type textarea "Месячный билет с утренним входом (т. е. с понедельника по пятницу с 7:30) стоит…"
type textarea "Hommikune ehk esmaspäevast- reedeni 7:30-14sisenemisega oodus kuukaart maksab m…"
type textarea "Месячный билет с утренним входом (т. е. с понедельника по пятницу с 7:30 до 14:…"
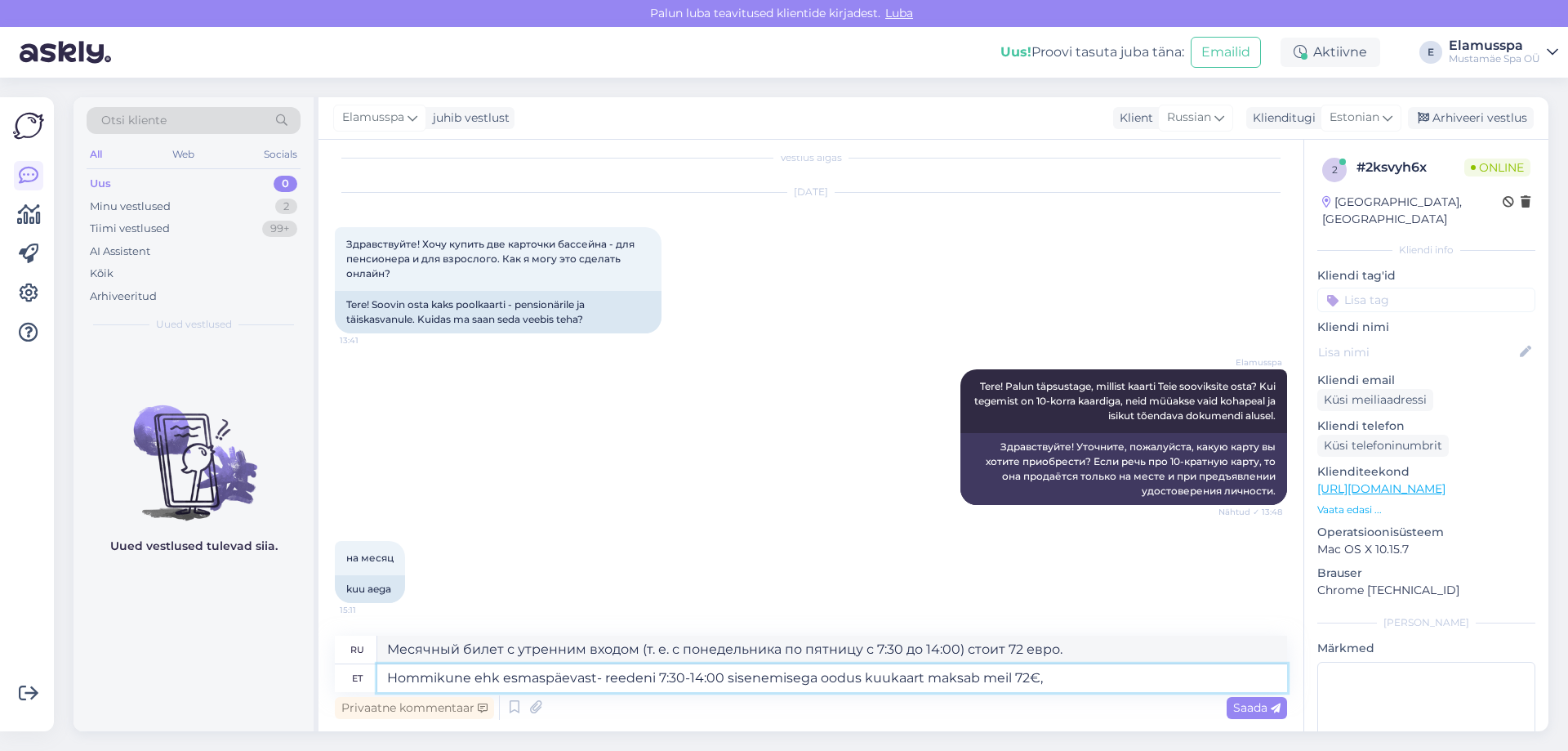
click at [818, 673] on textarea "Hommikune ehk esmaspäevast- reedeni 7:30-14:00 sisenemisega oodus kuukaart maks…" at bounding box center [832, 678] width 910 height 28
type textarea "Hommikune ehk esmaspäevast- reedeni 7:30-14:00 sisenemisega soodus kuukaart mak…"
type textarea "Льготный месячный абонемент с утренним входом (т. е. с понедельника по пятницу …"
click at [1063, 680] on textarea "Hommikune ehk esmaspäevast- reedeni 7:30-14:00 sisenemisega soodus kuukaart mak…" at bounding box center [832, 678] width 910 height 28
type textarea "Hommikune ehk esmaspäevast- reedeni 7:30-14:00 sisenemisega soodus kuukaart mak…"
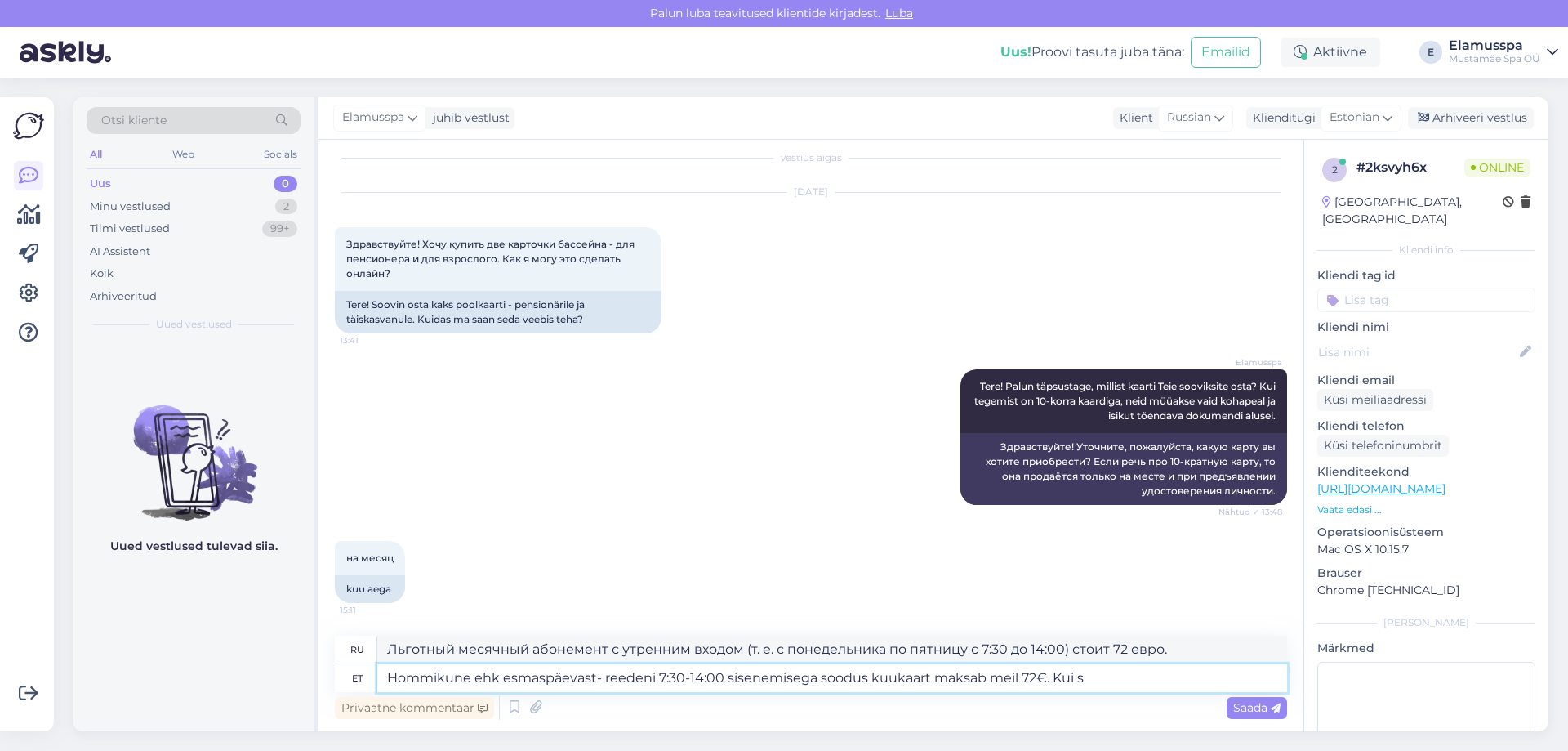
type textarea "Льготный месячный абонемент с утренним входом, т.е. с понедельника по пятницу с…"
type textarea "Hommikune ehk esmaspäevast- reedeni 7:30-14:00 sisenemisega soodus kuukaart mak…"
type textarea "Льготный месячный абонемент с утренним входом, т.е. с понедельника по пятницу с…"
type textarea "Hommikune ehk esmaspäevast- reedeni 7:30-14:00 sisenemisega soodus kuukaart mak…"
type textarea "Льготный месячный абонемент с утренним входом, то есть с понедельника по пятниц…"
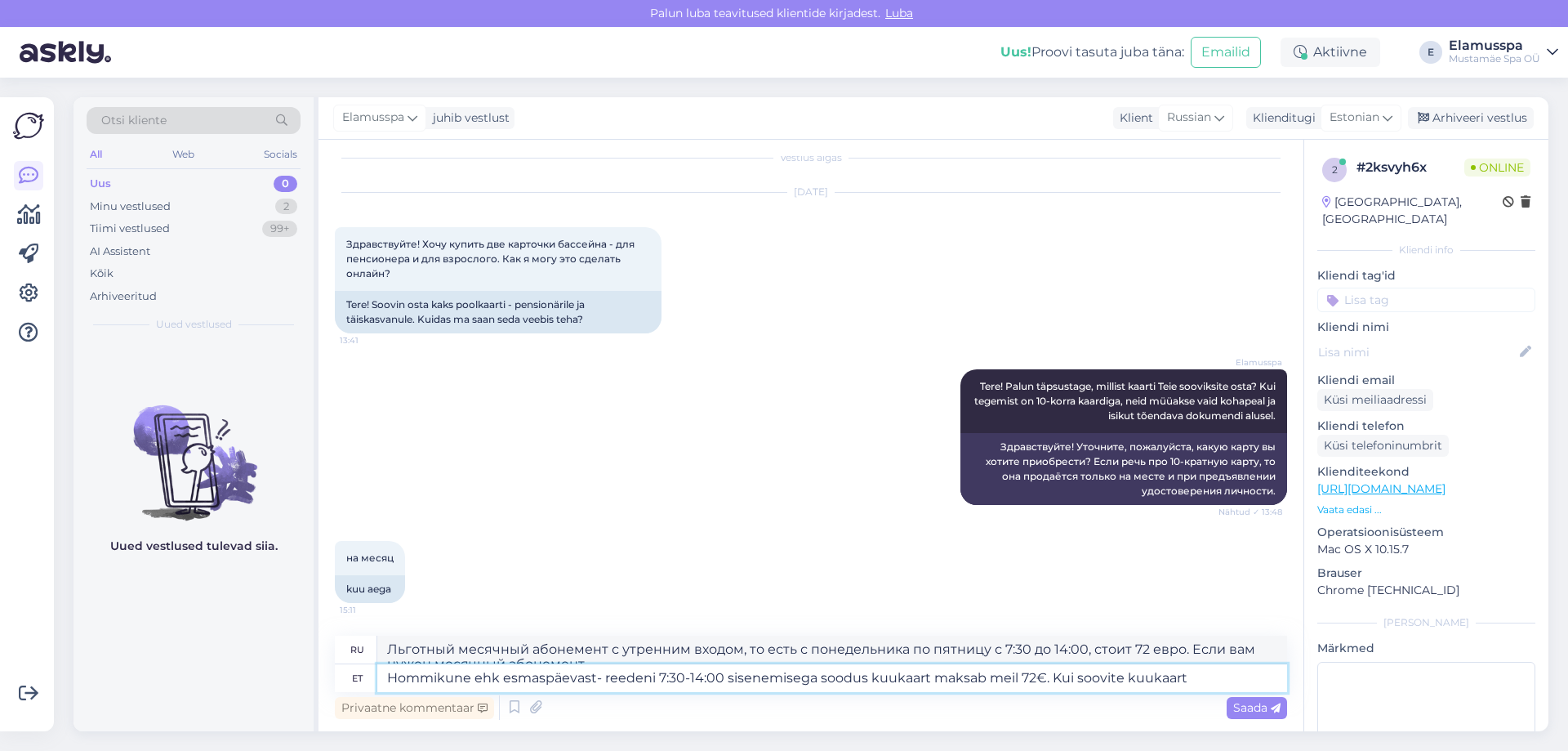
scroll to position [27, 0]
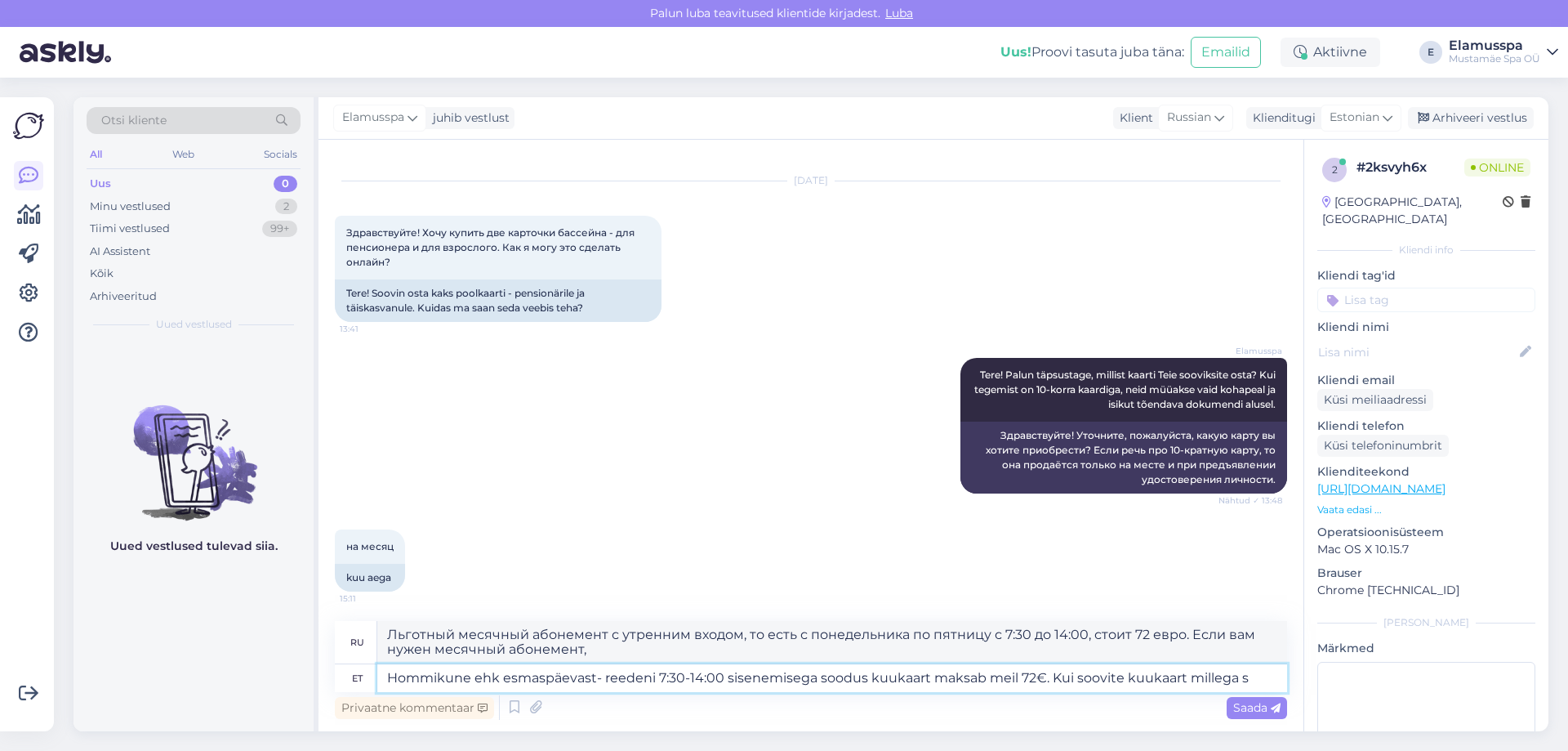
type textarea "Hommikune ehk esmaspäevast- reedeni 7:30-14:00 sisenemisega soodus kuukaart mak…"
type textarea "Льготный месячный абонемент с утренним входом, то есть с понедельника по пятниц…"
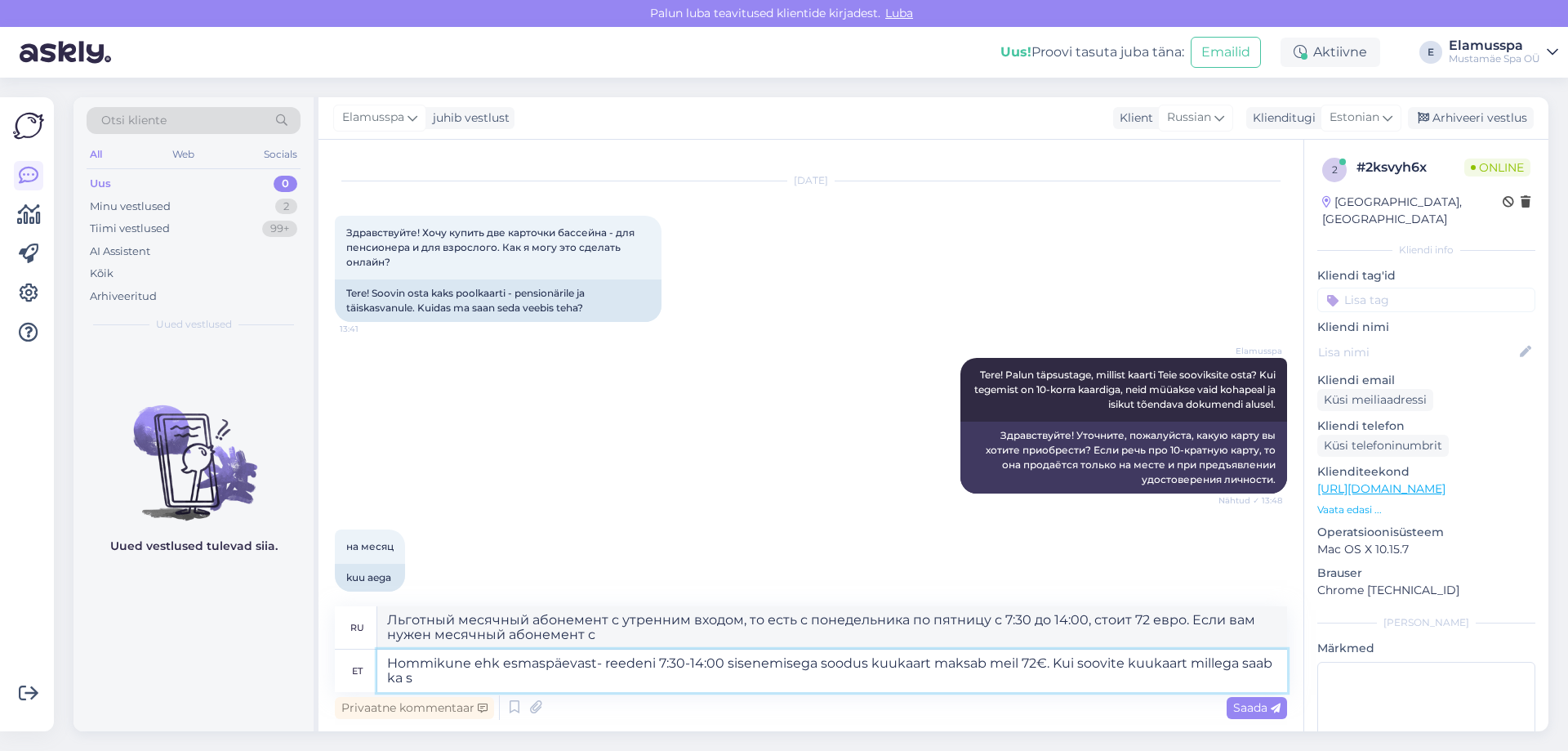
type textarea "Hommikune ehk esmaspäevast- reedeni 7:30-14:00 sisenemisega soodus kuukaart mak…"
type textarea "Льготный месячный абонемент с утренним входом, то есть с понедельника по пятниц…"
type textarea "Hommikune ehk esmaspäevast- reedeni 7:30-14:00 sisenemisega soodus kuukaart mak…"
type textarea "Льготный месячный абонемент с утренним входом, то есть с понедельника по пятниц…"
type textarea "Hommikune ehk esmaspäevast- reedeni 7:30-14:00 sisenemisega soodus kuukaart mak…"
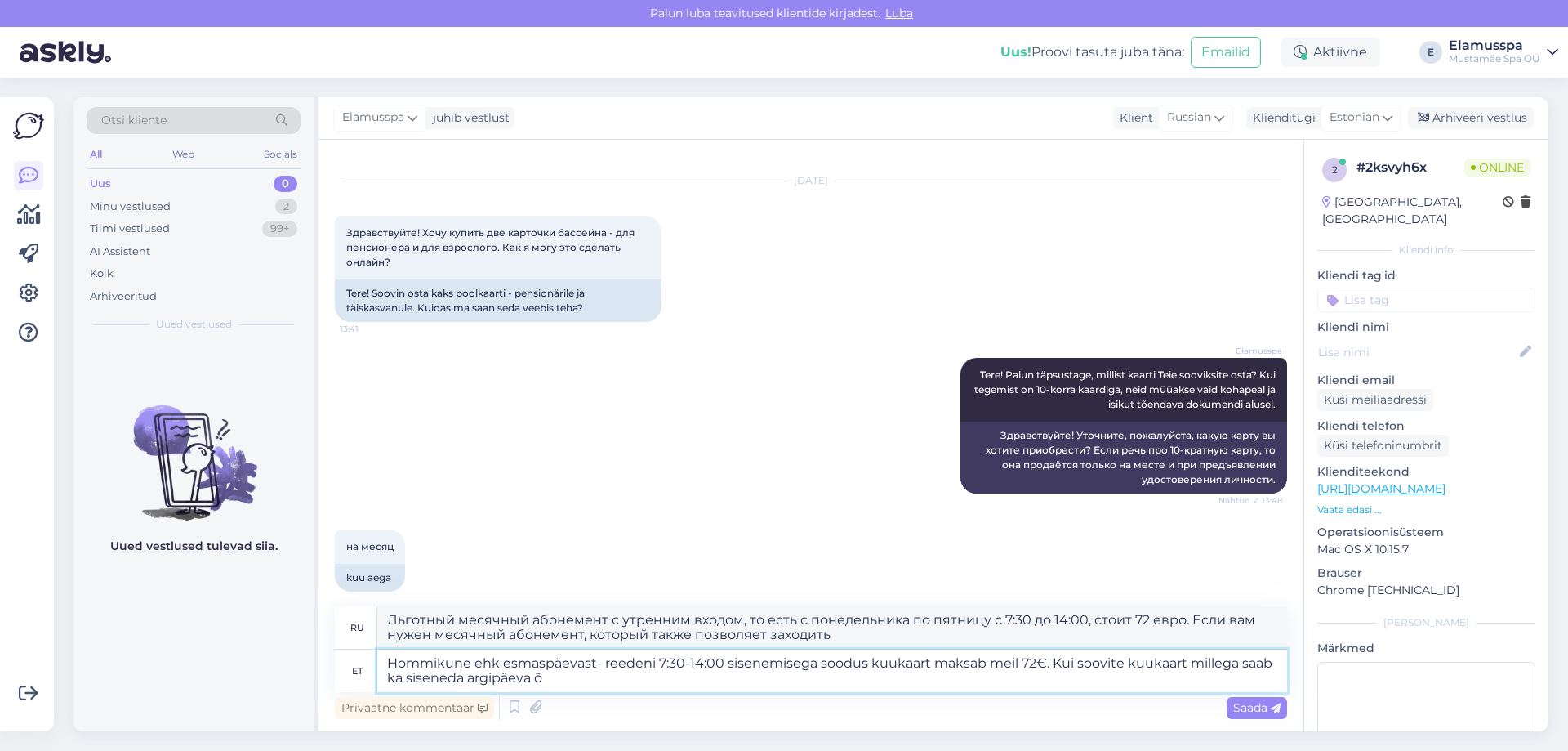
type textarea "Льготный месячный абонемент с утренним входом, то есть с понедельника по пятниц…"
type textarea "Hommikune ehk esmaspäevast- reedeni 7:30-14:00 sisenemisega soodus kuukaart mak…"
type textarea "Льготный месячный абонемент с утренним входом, то есть с понедельника по пятниц…"
type textarea "Hommikune ehk esmaspäevast- reedeni 7:30-14:00 sisenemisega soodus kuukaart mak…"
type textarea "Льготный месячный абонемент с утренним входом, то есть с понедельника по пятниц…"
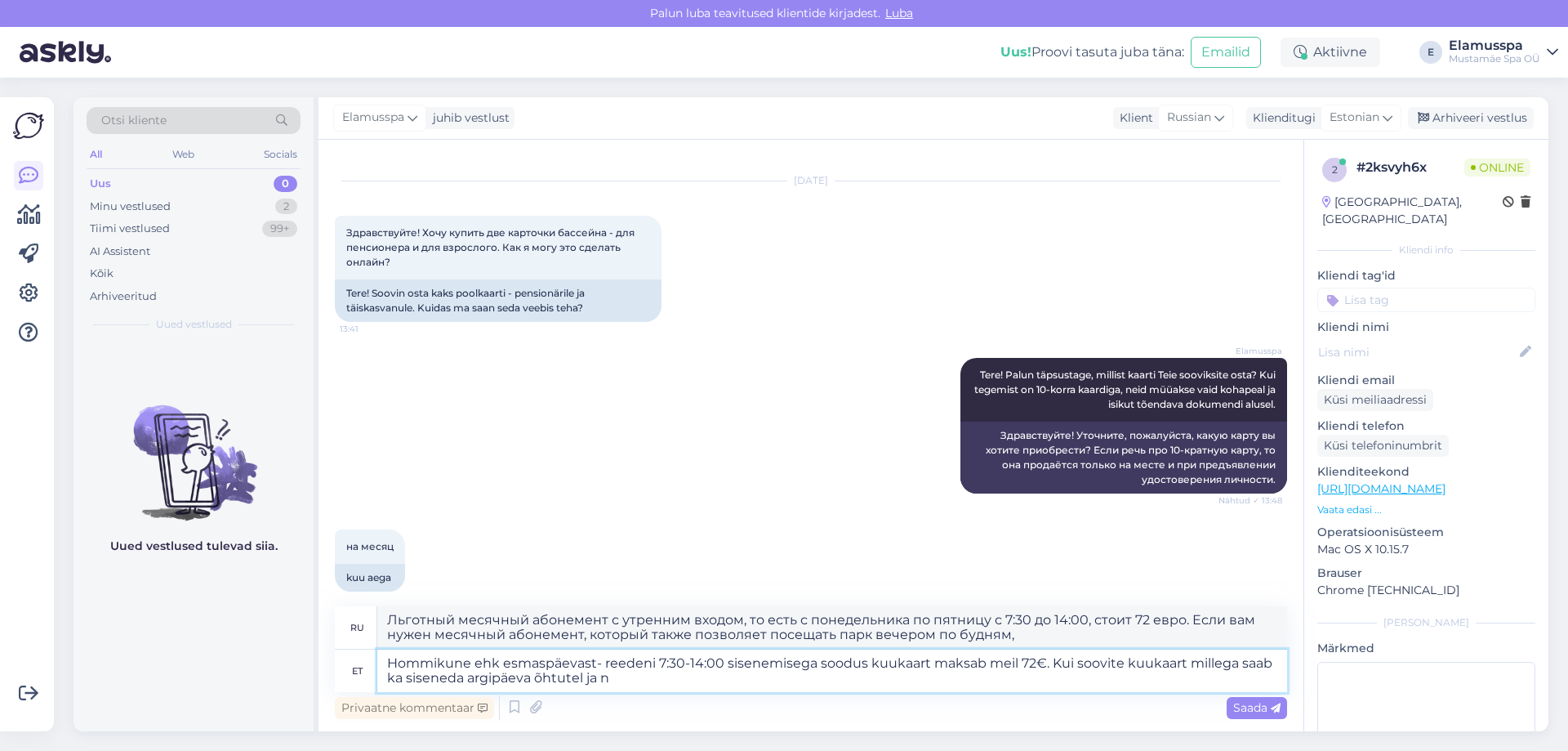
type textarea "Hommikune ehk esmaspäevast- reedeni 7:30-14:00 sisenemisega soodus kuukaart mak…"
type textarea "Льготный месячный абонемент с утренним входом, то есть с понедельника по пятниц…"
type textarea "Hommikune ehk esmaspäevast- reedeni 7:30-14:00 sisenemisega soodus kuukaart mak…"
type textarea "Льготный месячный абонемент с утренним входом, то есть с понедельника по пятниц…"
type textarea "Hommikune ehk esmaspäevast- reedeni 7:30-14:00 sisenemisega soodus kuukaart mak…"
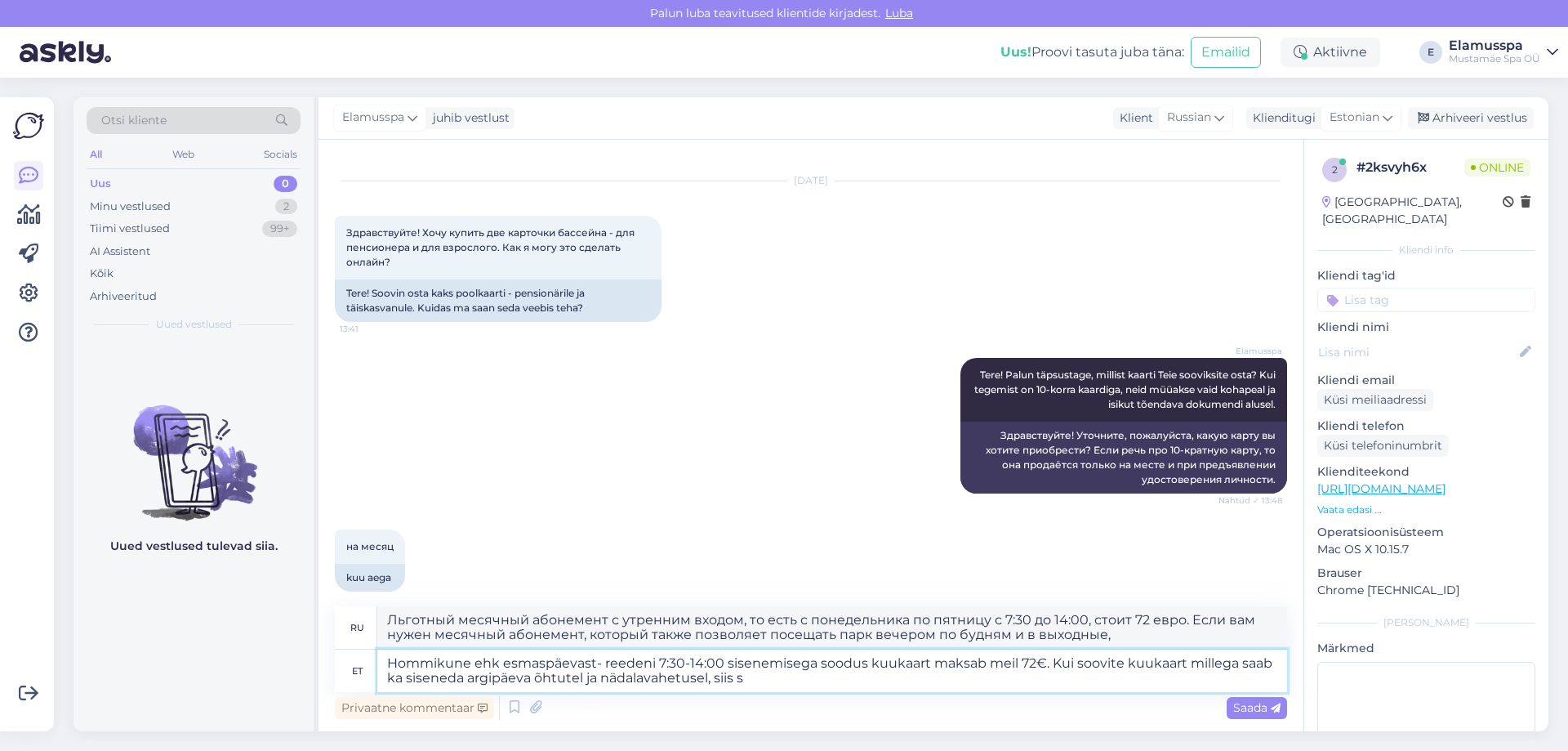
type textarea "Льготный месячный абонемент с утренним входом, то есть с понедельника по пятниц…"
type textarea "Hommikune ehk esmaspäevast- reedeni 7:30-14:00 sisenemisega soodus kuukaart mak…"
type textarea "Льготный месячный абонемент с утренним входом, то есть с понедельника по пятниц…"
type textarea "Hommikune ehk esmaspäevast- reedeni 7:30-14:00 sisenemisega soodus kuukaart mak…"
type textarea "Месячный абонемент со скидкой с утренним входом, то есть с понедельника по пятн…"
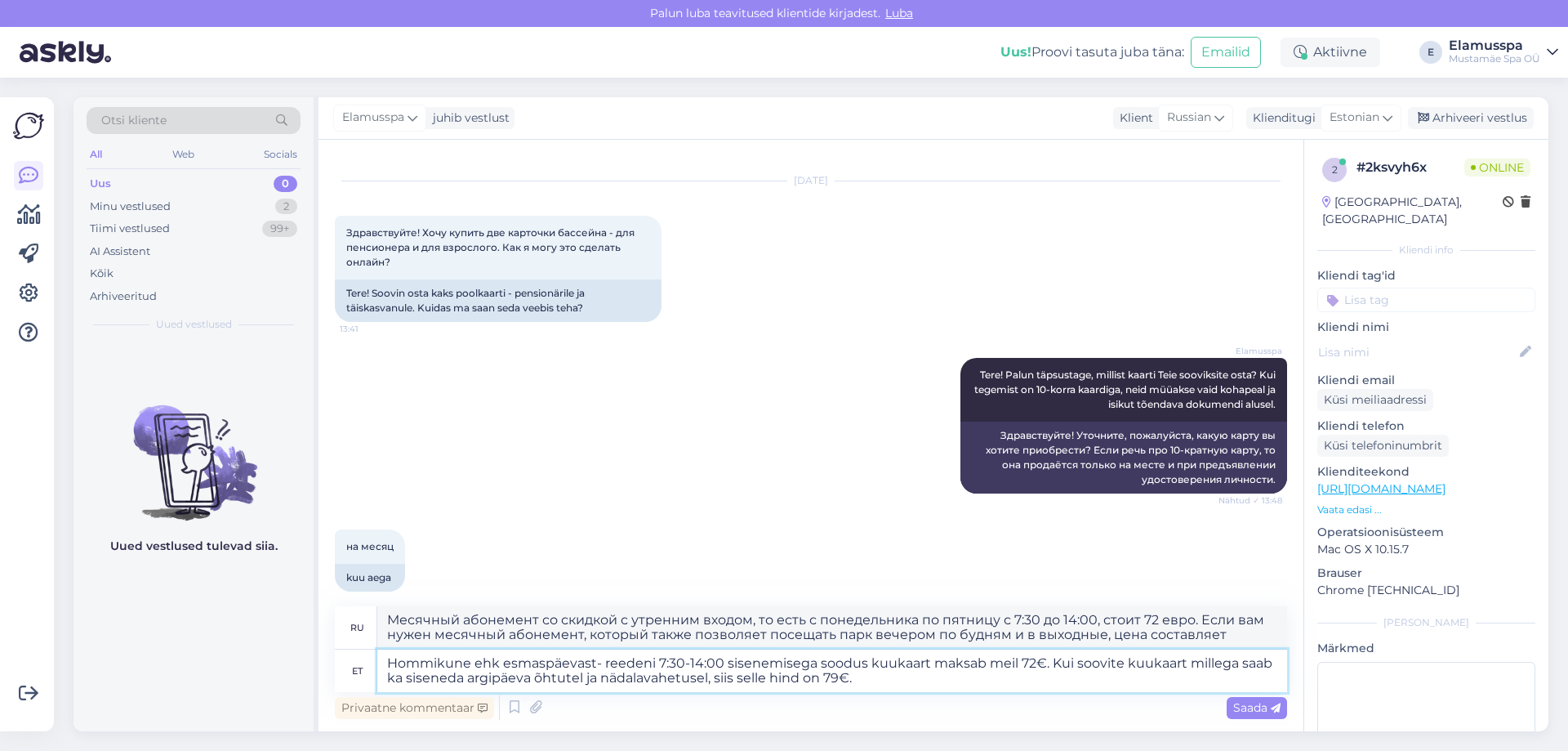
type textarea "Hommikune ehk esmaspäevast- reedeni 7:30-14:00 sisenemisega soodus kuukaart mak…"
type textarea "Льготный месячный абонемент с утренним входом (то есть с понедельника по пятниц…"
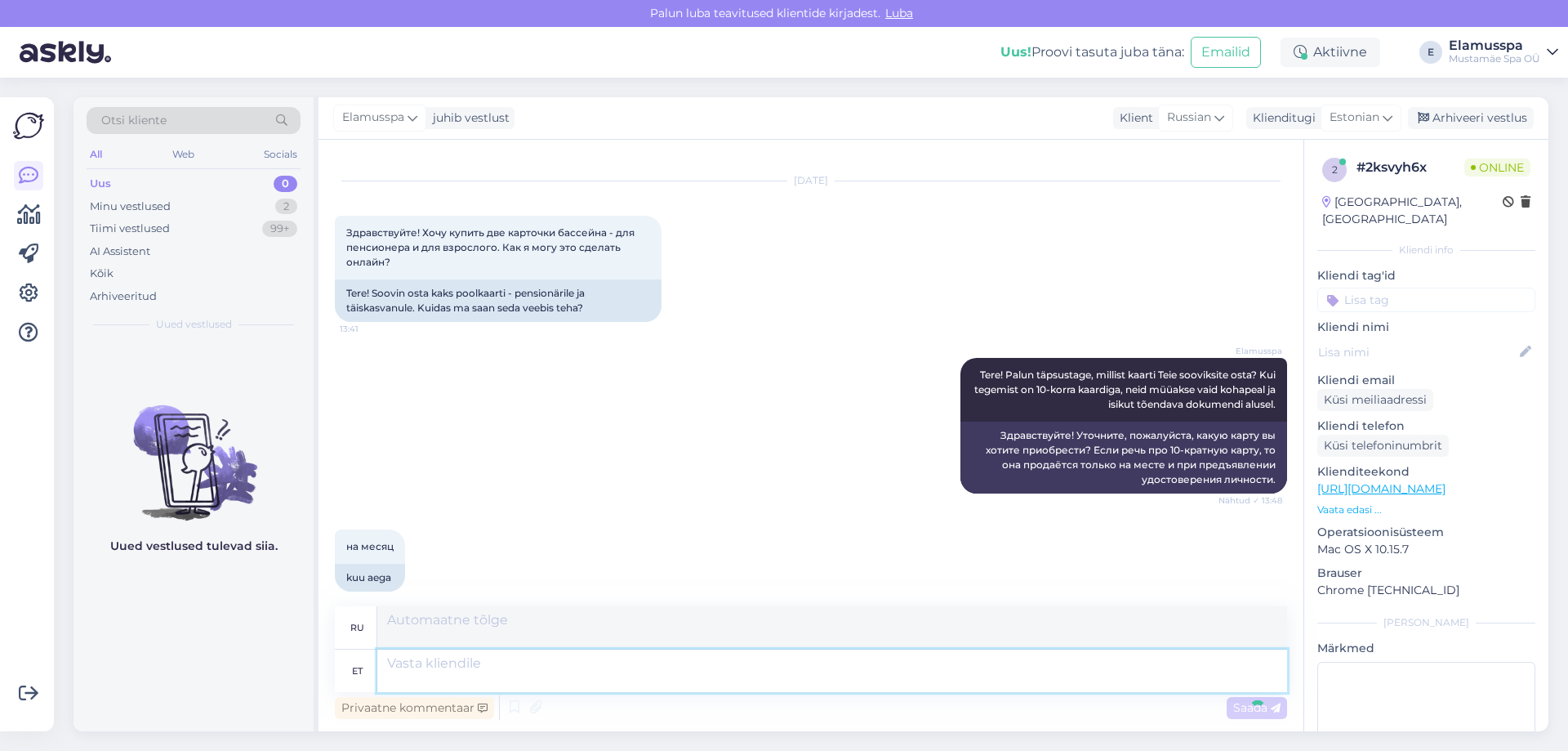
scroll to position [216, 0]
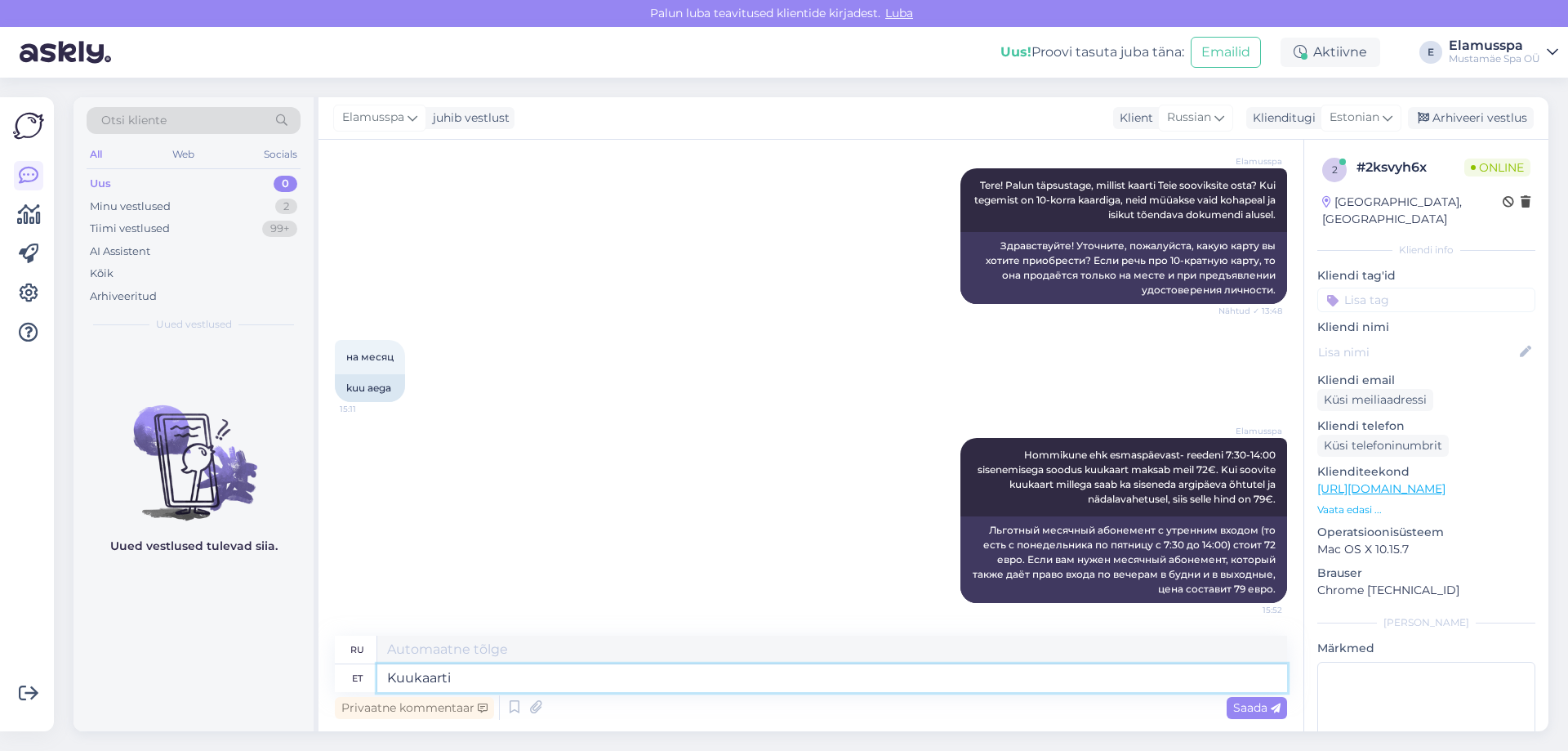
type textarea "Kuukaarti"
type textarea "Ежемесячная карта"
type textarea "Kuukaarti on võimalik"
type textarea "Есть ежемесячные карты."
type textarea "Kuukaarti on võimalik soe"
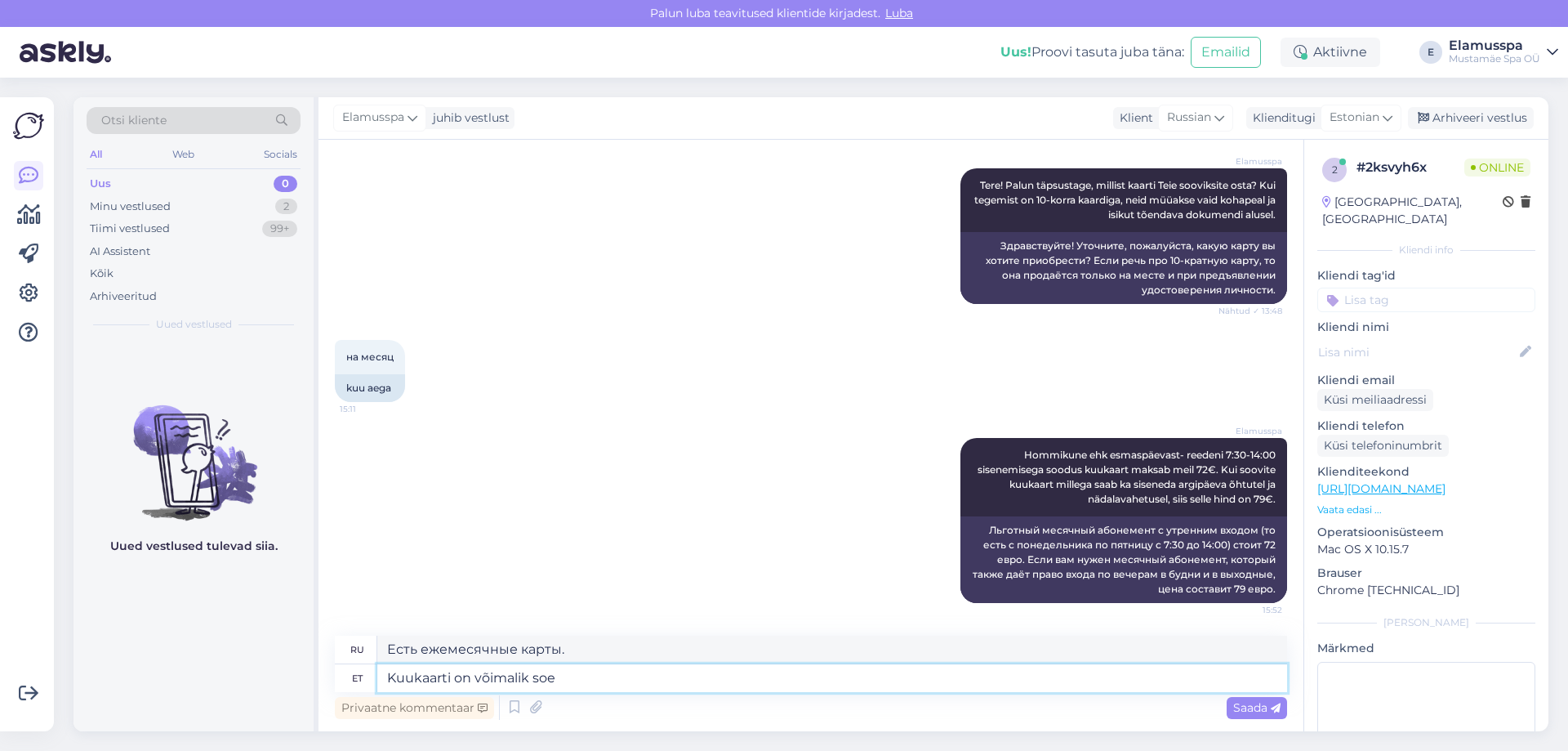
type textarea "Возможен месячный проездной"
type textarea "Kuukaarti on võimalik soetada"
type textarea "Доступна покупка месячных абонементов."
type textarea "Kuukaarti on võimalik soetada ainult k"
type textarea "Месячные проездные можно приобрести только"
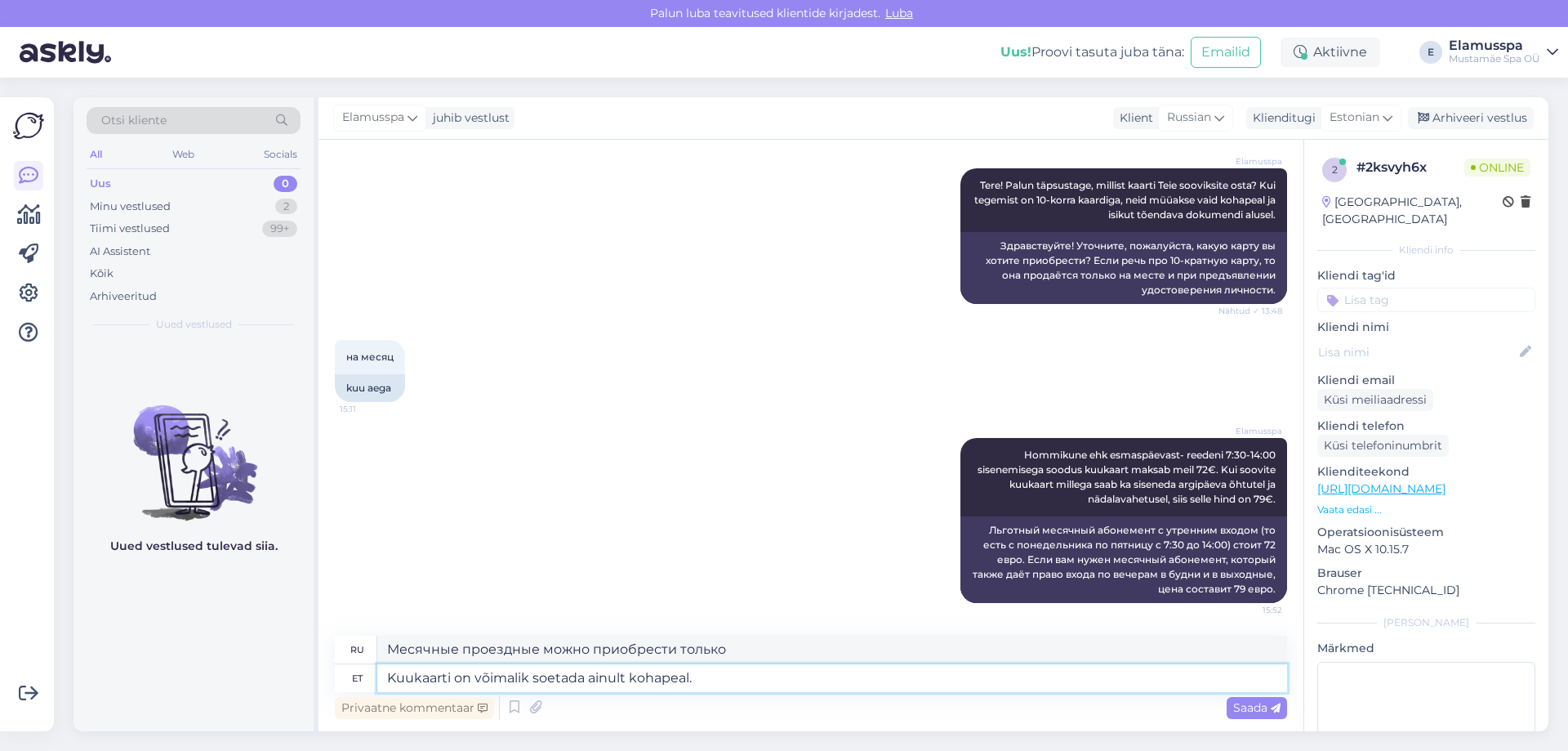
type textarea "Kuukaarti on võimalik soetada ainult kohapeal."
type textarea "Месячные абонементы можно приобрести только на месте."
type textarea "Kuukaarti on võimalik soetada ainult kohapeal. :)"
type textarea "Месячные абонементы можно приобрести только на месте. :)"
type textarea "Kuukaarti on võimalik soetada ainult kohapeal. :)"
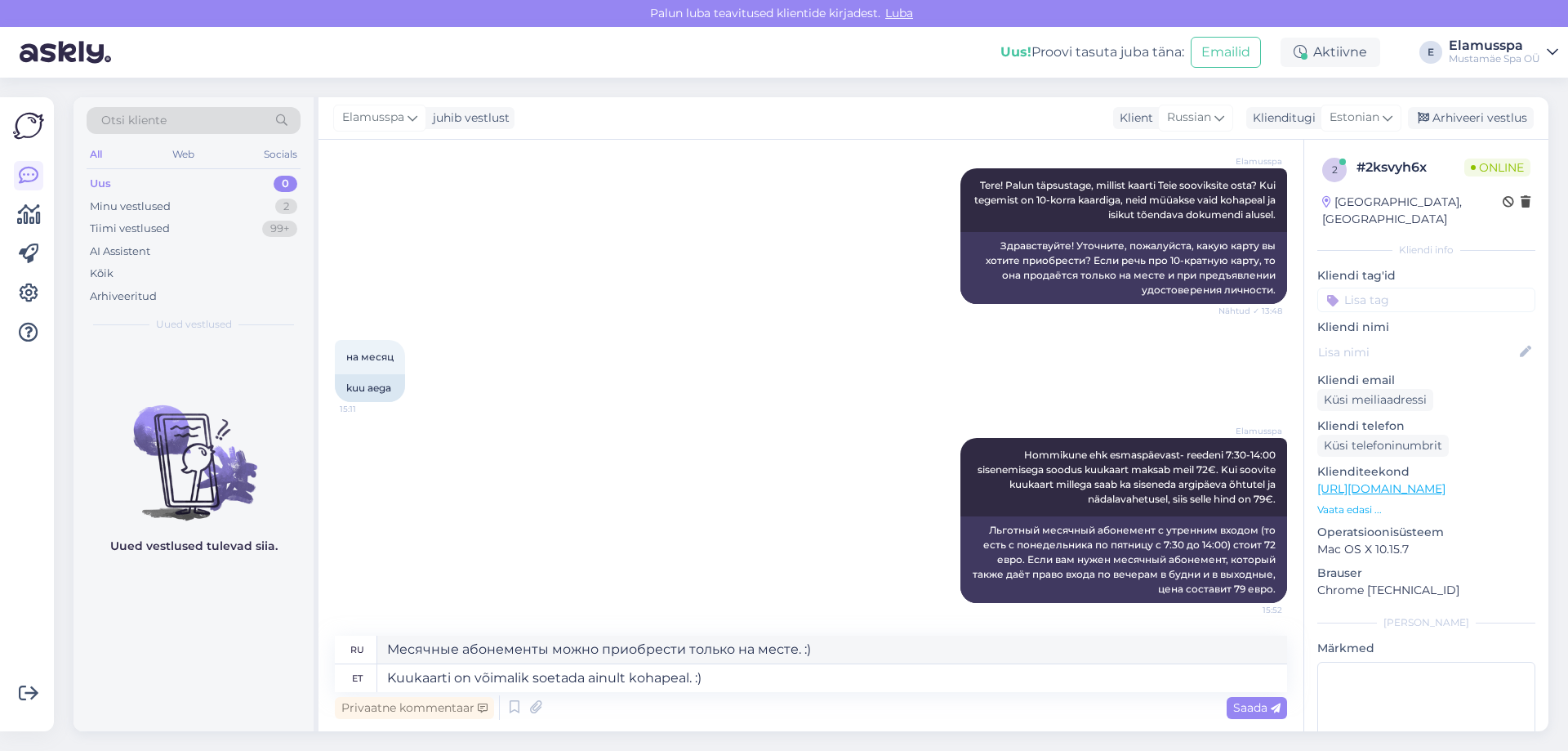
click at [1258, 724] on div "Vestlus algas [DATE] Здравствуйте! Хочу купить две карточки бассейна - для пенс…" at bounding box center [811, 436] width 985 height 591
click at [1238, 702] on span "Saada" at bounding box center [1257, 708] width 47 height 15
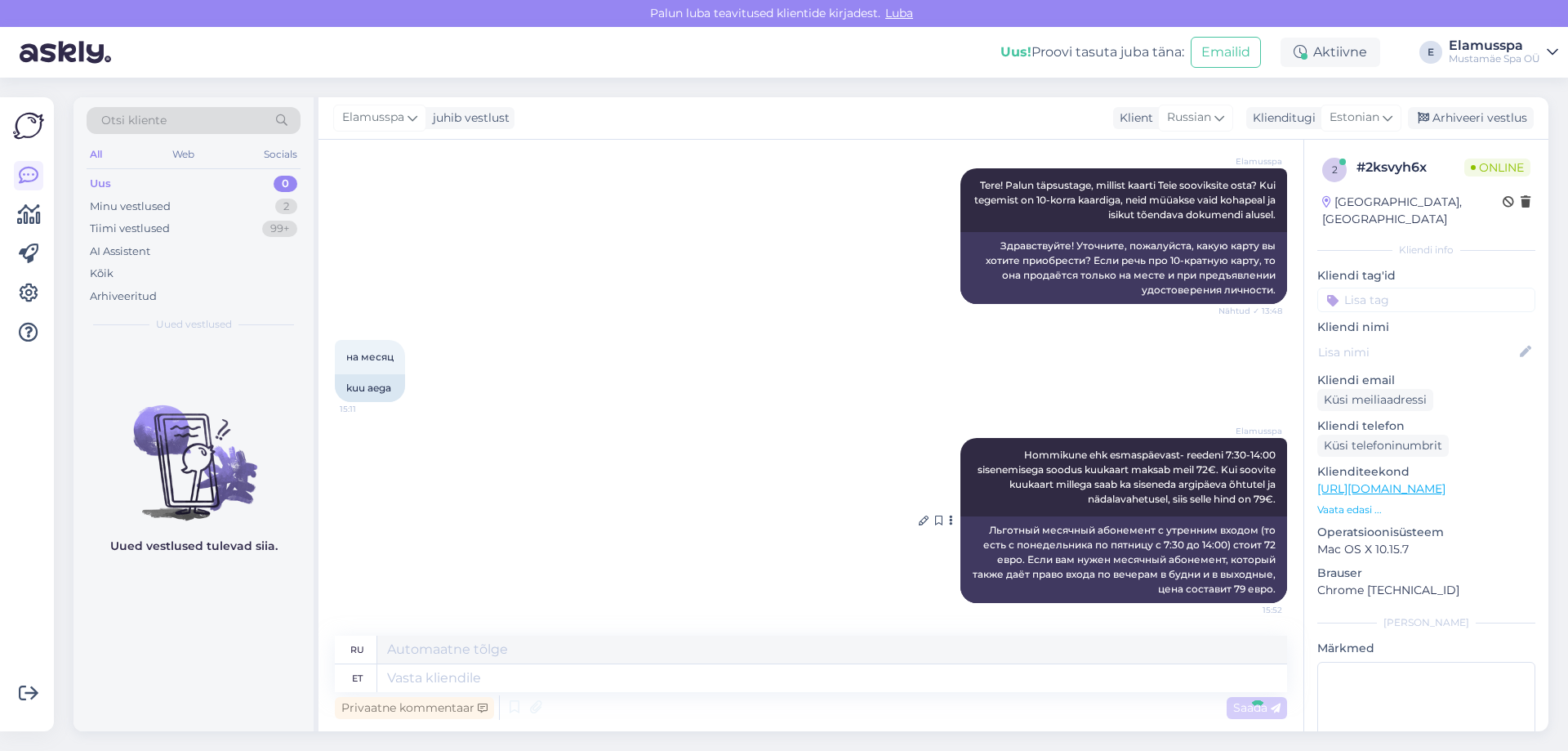
scroll to position [329, 0]
